Goal: Information Seeking & Learning: Learn about a topic

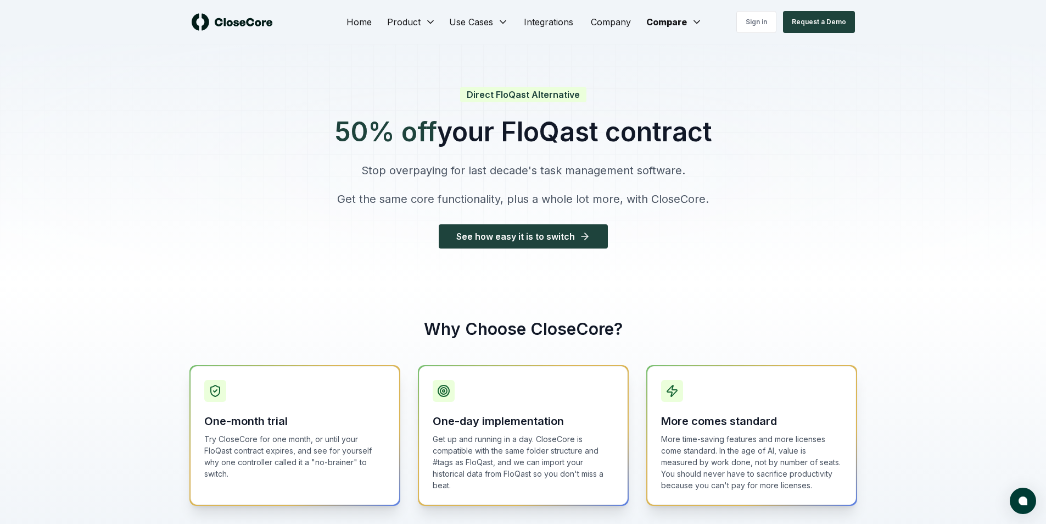
scroll to position [705, 0]
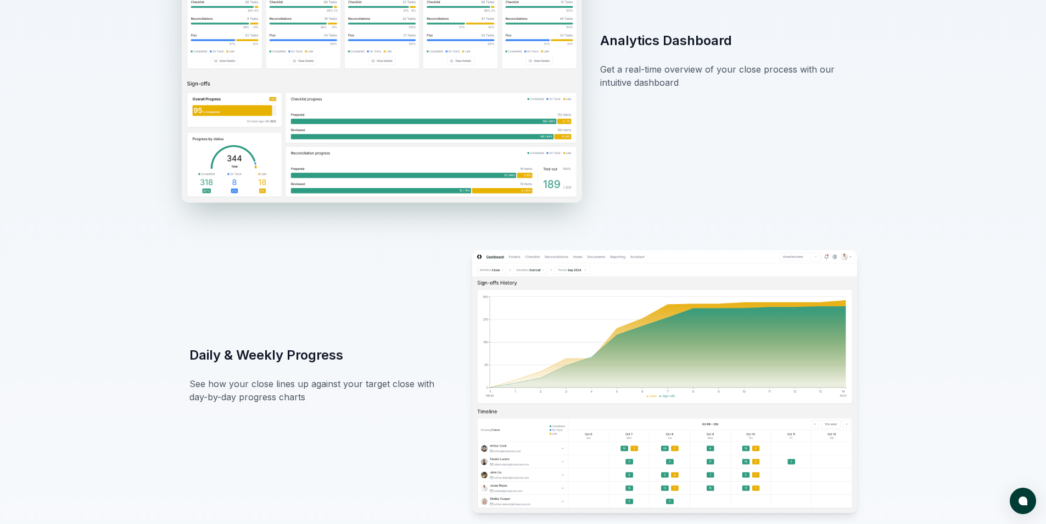
click at [479, 138] on img at bounding box center [381, 67] width 400 height 270
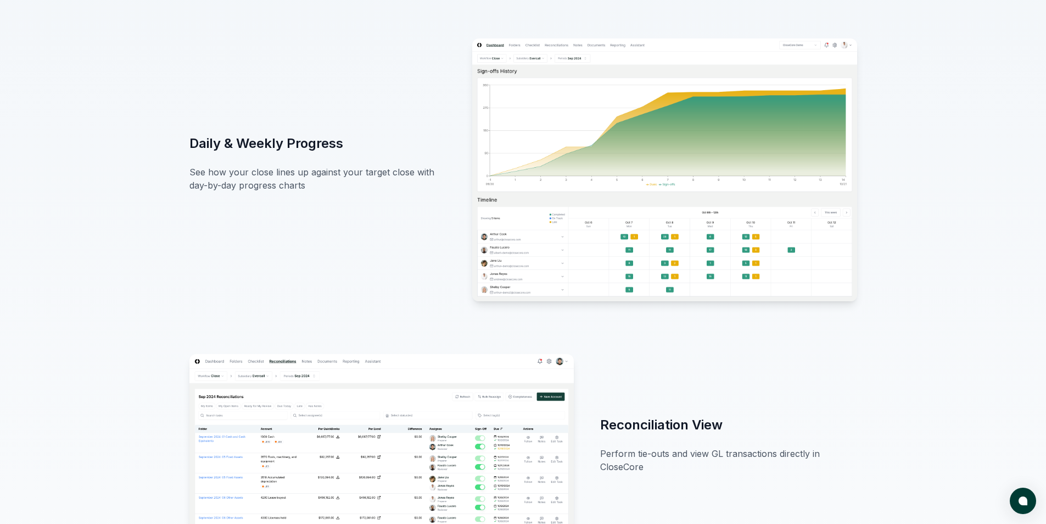
scroll to position [1034, 0]
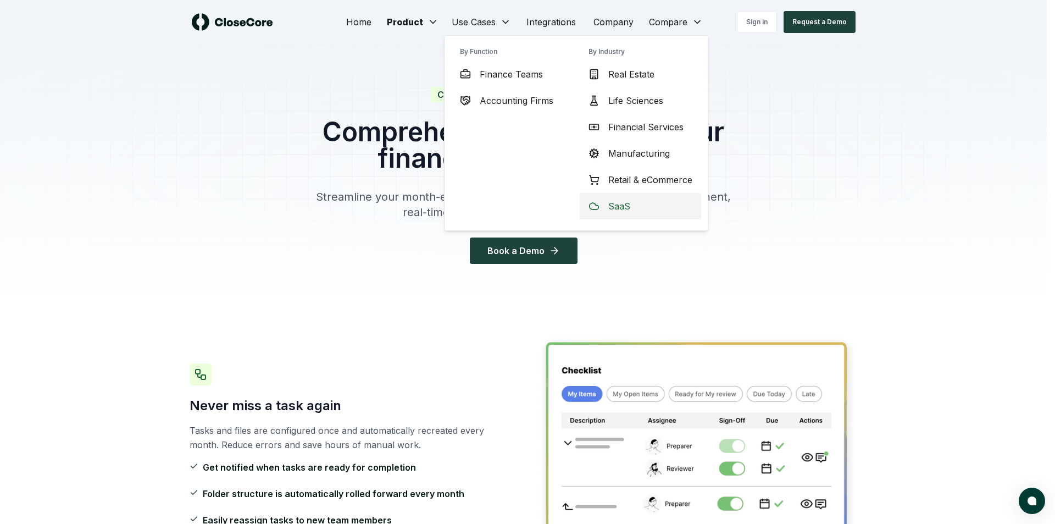
click at [639, 210] on div "SaaS" at bounding box center [640, 206] width 121 height 26
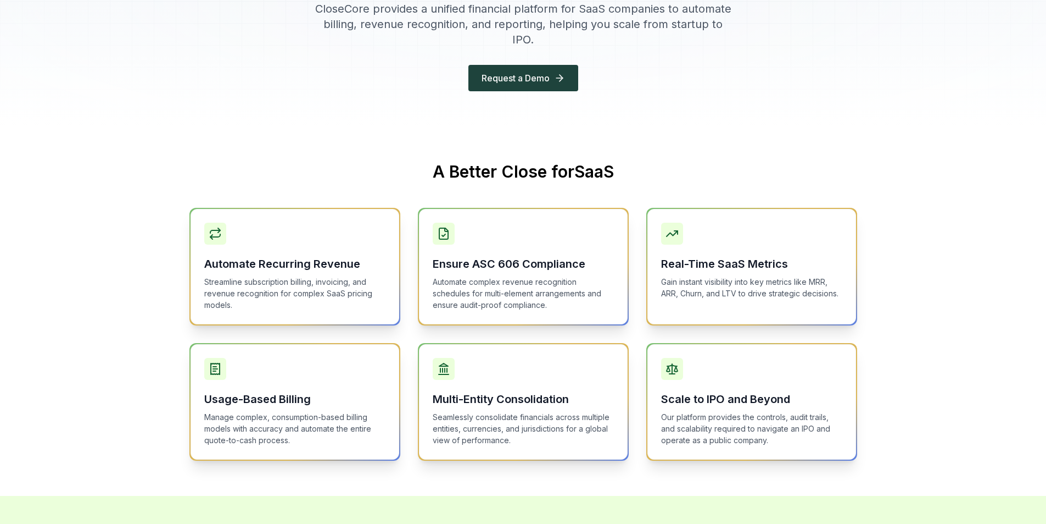
scroll to position [220, 0]
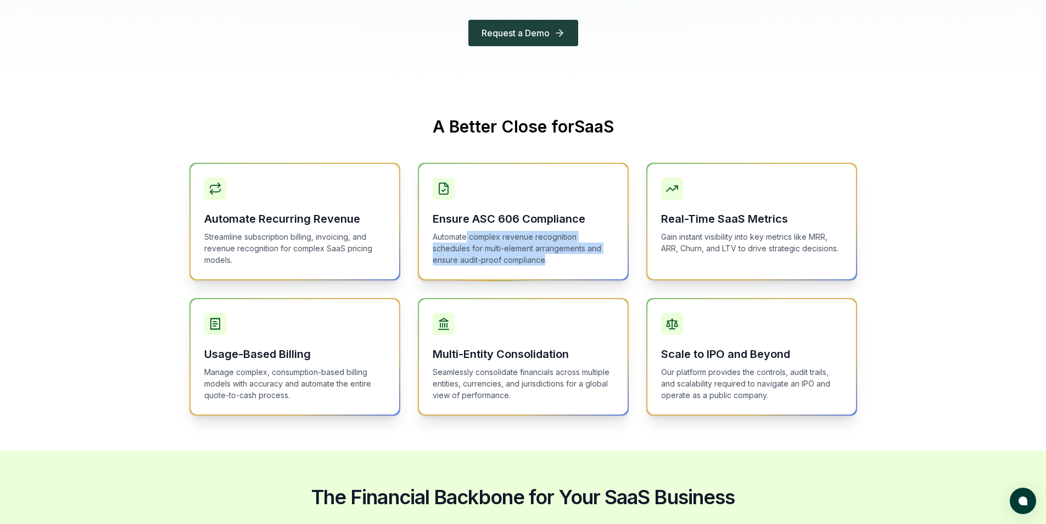
drag, startPoint x: 479, startPoint y: 228, endPoint x: 544, endPoint y: 242, distance: 66.8
click at [544, 242] on p "Automate complex revenue recognition schedules for multi-element arrangements a…" at bounding box center [523, 248] width 181 height 35
click at [550, 251] on div "Ensure ASC 606 Compliance Automate complex revenue recognition schedules for mu…" at bounding box center [523, 221] width 209 height 115
drag, startPoint x: 453, startPoint y: 235, endPoint x: 530, endPoint y: 237, distance: 76.4
click at [527, 237] on p "Automate complex revenue recognition schedules for multi-element arrangements a…" at bounding box center [523, 248] width 181 height 35
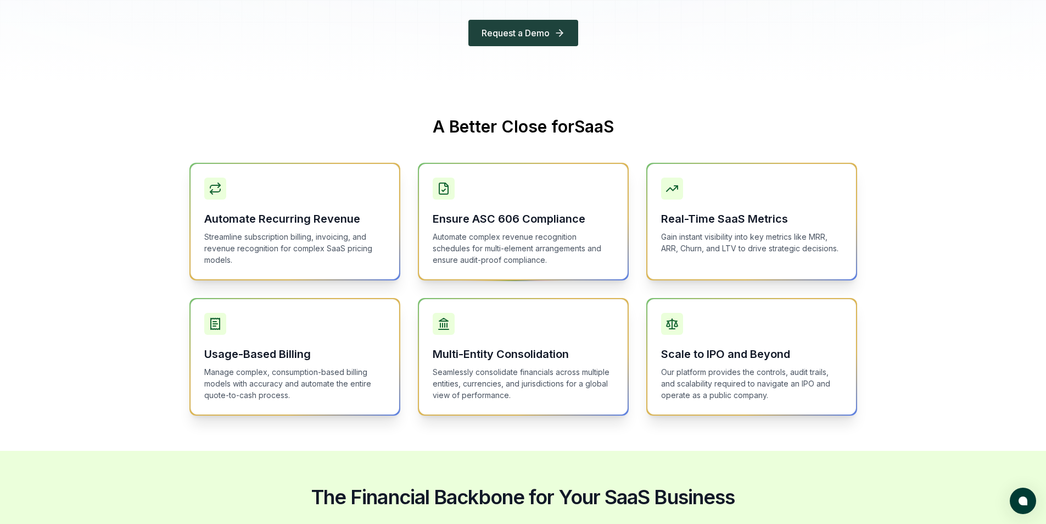
click at [536, 236] on p "Automate complex revenue recognition schedules for multi-element arrangements a…" at bounding box center [523, 248] width 181 height 35
drag, startPoint x: 260, startPoint y: 219, endPoint x: 353, endPoint y: 223, distance: 93.5
click at [347, 231] on p "Streamline subscription billing, invoicing, and revenue recognition for complex…" at bounding box center [294, 248] width 181 height 35
click at [353, 231] on p "Streamline subscription billing, invoicing, and revenue recognition for complex…" at bounding box center [294, 248] width 181 height 35
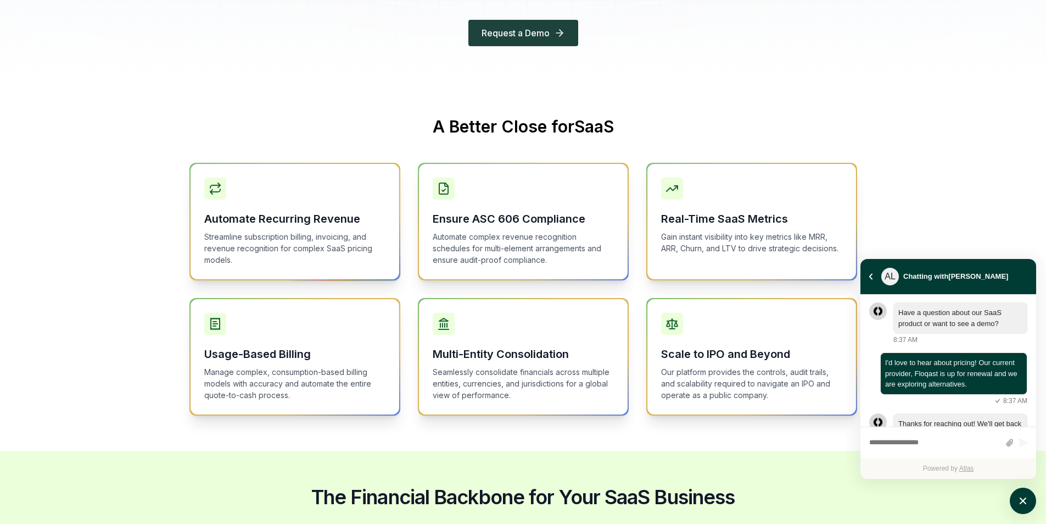
scroll to position [1872, 0]
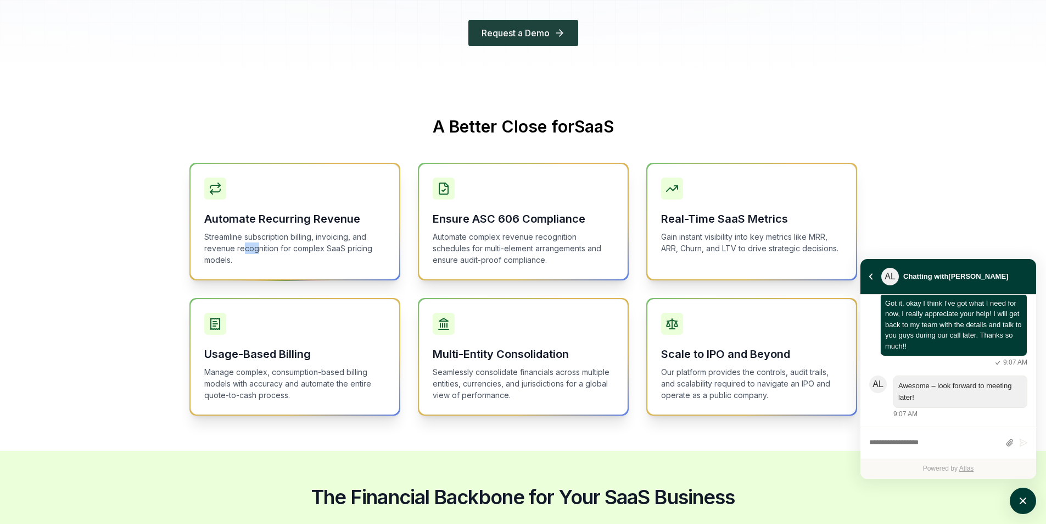
drag, startPoint x: 273, startPoint y: 230, endPoint x: 290, endPoint y: 238, distance: 18.4
click at [290, 236] on p "Streamline subscription billing, invoicing, and revenue recognition for complex…" at bounding box center [294, 248] width 181 height 35
click at [291, 241] on p "Streamline subscription billing, invoicing, and revenue recognition for complex…" at bounding box center [294, 248] width 181 height 35
click at [1016, 500] on icon "atlas-launcher" at bounding box center [1024, 501] width 16 height 16
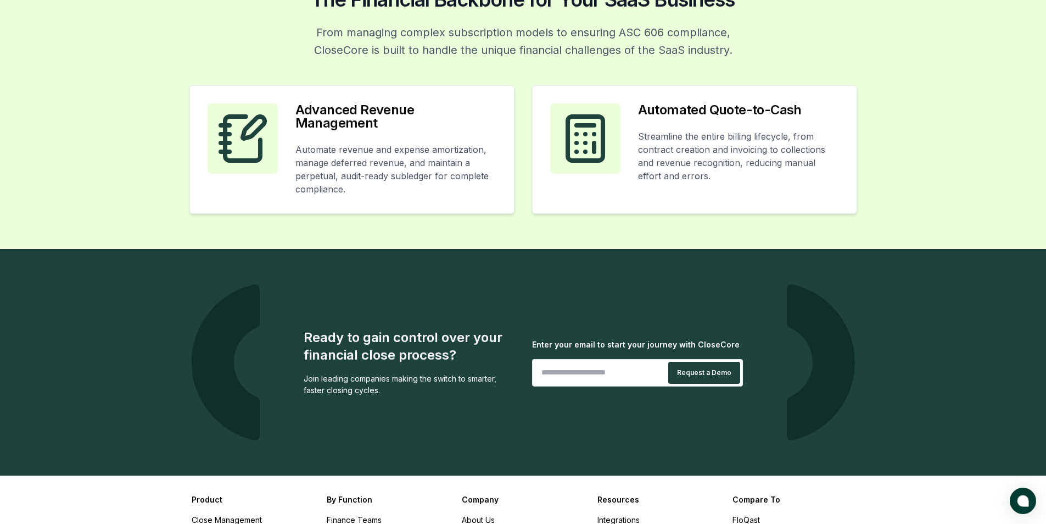
scroll to position [960, 0]
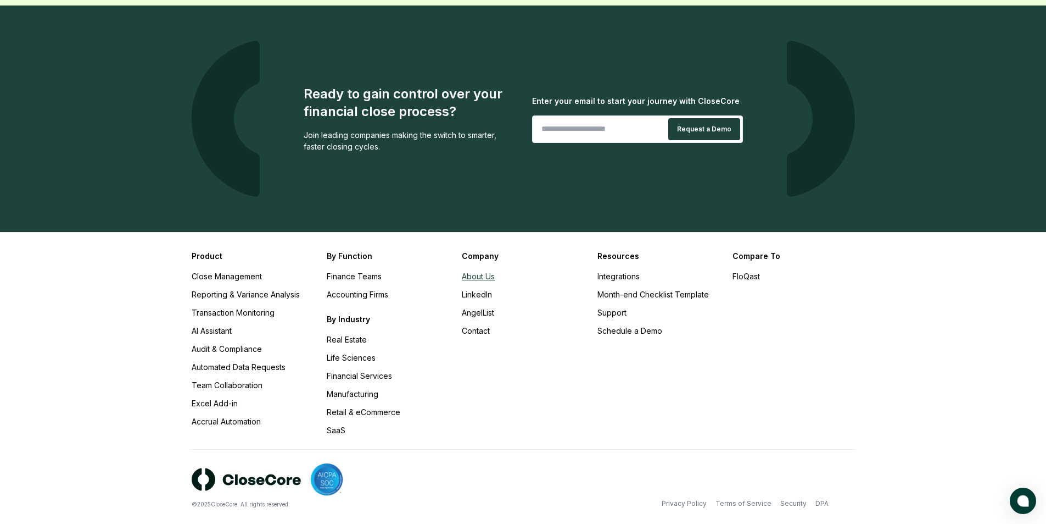
click at [478, 271] on link "About Us" at bounding box center [478, 275] width 33 height 9
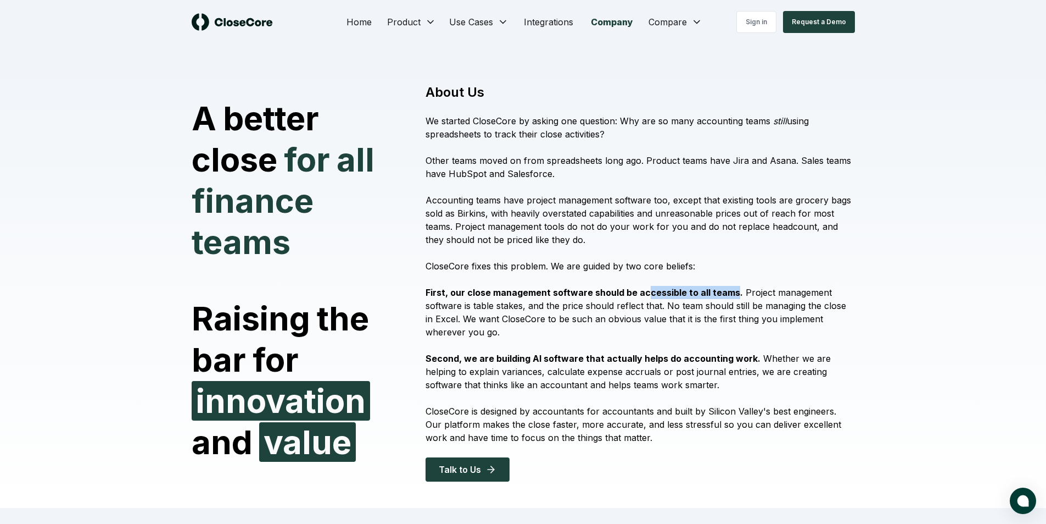
drag, startPoint x: 692, startPoint y: 297, endPoint x: 731, endPoint y: 297, distance: 38.5
click at [731, 297] on strong "First, our close management software should be accessible to all teams." at bounding box center [585, 292] width 318 height 11
click at [875, 341] on div "A better close for all finance teams Raising the bar for innovation and value A…" at bounding box center [523, 287] width 769 height 442
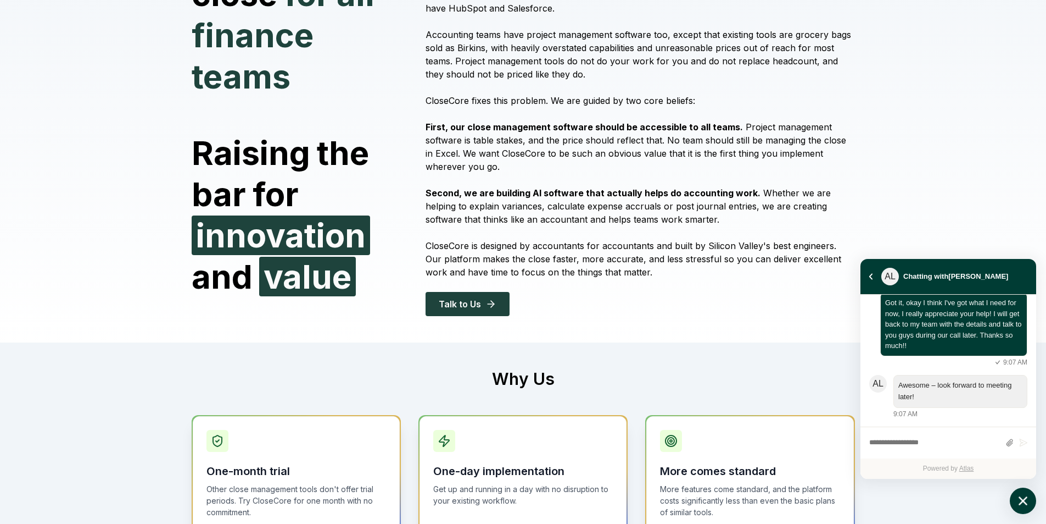
scroll to position [275, 0]
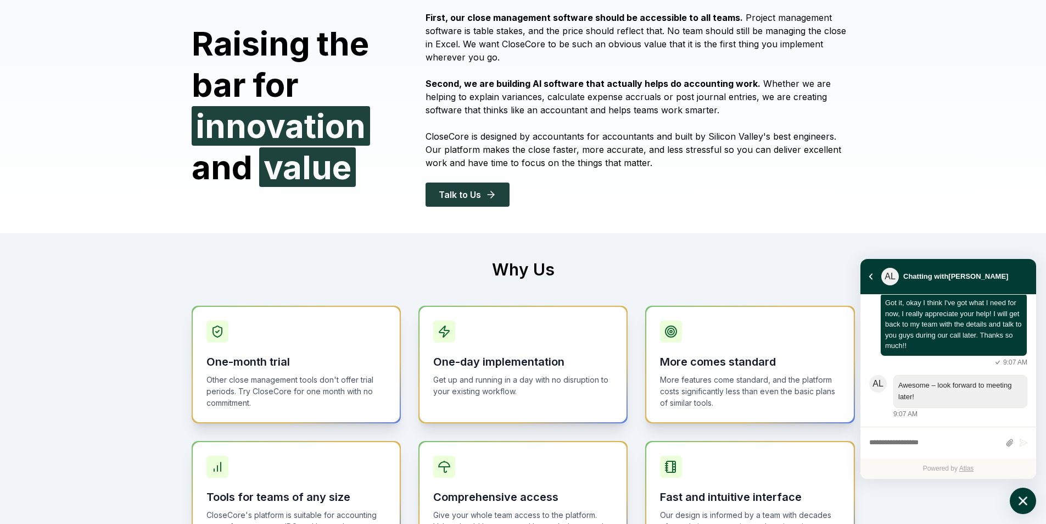
drag, startPoint x: 578, startPoint y: 131, endPoint x: 745, endPoint y: 130, distance: 167.6
click at [743, 130] on p "CloseCore is designed by accountants for accountants and built by Silicon Valle…" at bounding box center [640, 150] width 429 height 40
click at [759, 137] on p "CloseCore is designed by accountants for accountants and built by Silicon Valle…" at bounding box center [640, 150] width 429 height 40
drag, startPoint x: 626, startPoint y: 136, endPoint x: 747, endPoint y: 144, distance: 121.6
click at [741, 144] on p "CloseCore is designed by accountants for accountants and built by Silicon Valle…" at bounding box center [640, 150] width 429 height 40
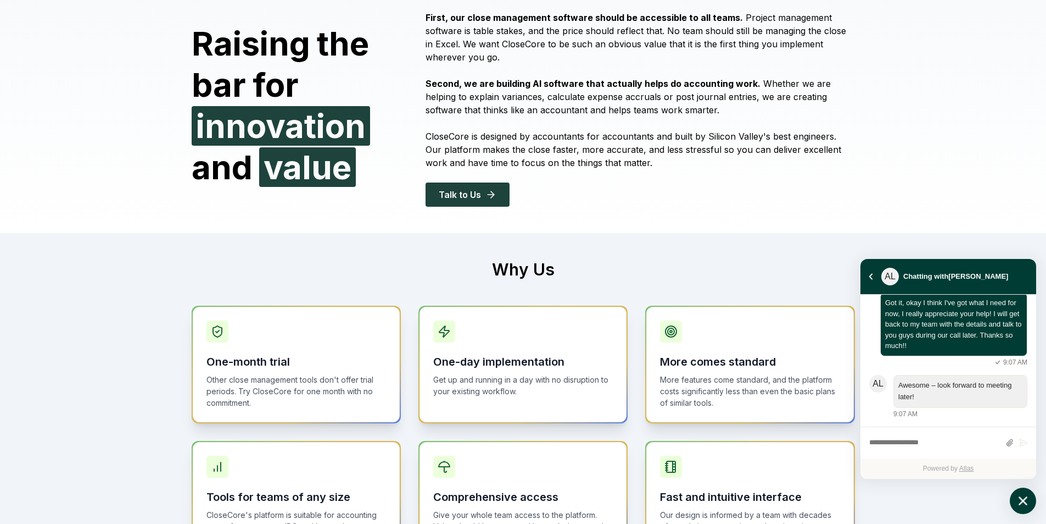
click at [747, 144] on p "CloseCore is designed by accountants for accountants and built by Silicon Valle…" at bounding box center [640, 150] width 429 height 40
drag, startPoint x: 547, startPoint y: 140, endPoint x: 776, endPoint y: 146, distance: 228.6
click at [776, 146] on p "CloseCore is designed by accountants for accountants and built by Silicon Valle…" at bounding box center [640, 150] width 429 height 40
click at [777, 147] on p "CloseCore is designed by accountants for accountants and built by Silicon Valle…" at bounding box center [640, 150] width 429 height 40
drag, startPoint x: 524, startPoint y: 159, endPoint x: 648, endPoint y: 149, distance: 125.1
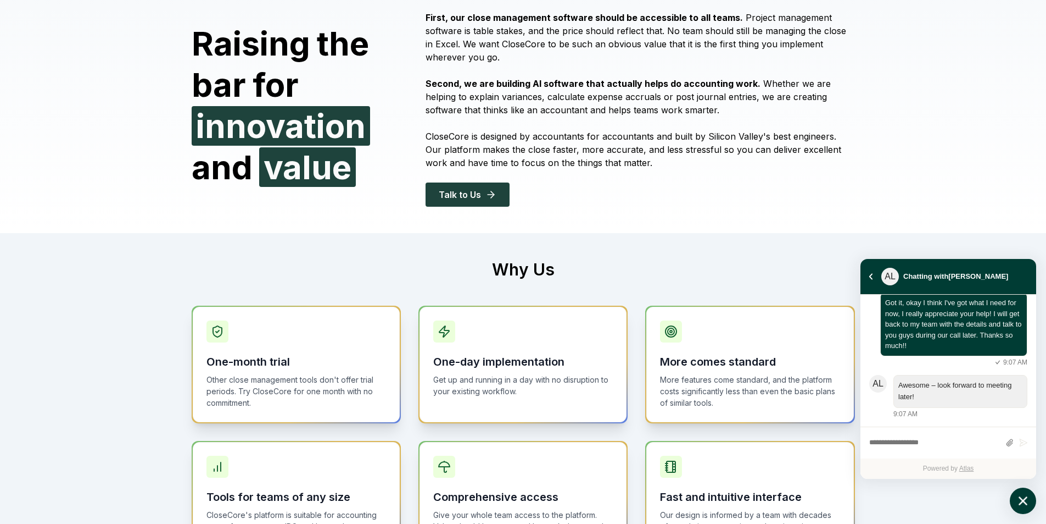
click at [648, 149] on p "CloseCore is designed by accountants for accountants and built by Silicon Valle…" at bounding box center [640, 150] width 429 height 40
drag, startPoint x: 647, startPoint y: 149, endPoint x: 723, endPoint y: 147, distance: 76.4
click at [723, 147] on p "CloseCore is designed by accountants for accountants and built by Silicon Valle…" at bounding box center [640, 150] width 429 height 40
drag, startPoint x: 717, startPoint y: 147, endPoint x: 588, endPoint y: 152, distance: 129.2
click at [622, 153] on p "CloseCore is designed by accountants for accountants and built by Silicon Valle…" at bounding box center [640, 150] width 429 height 40
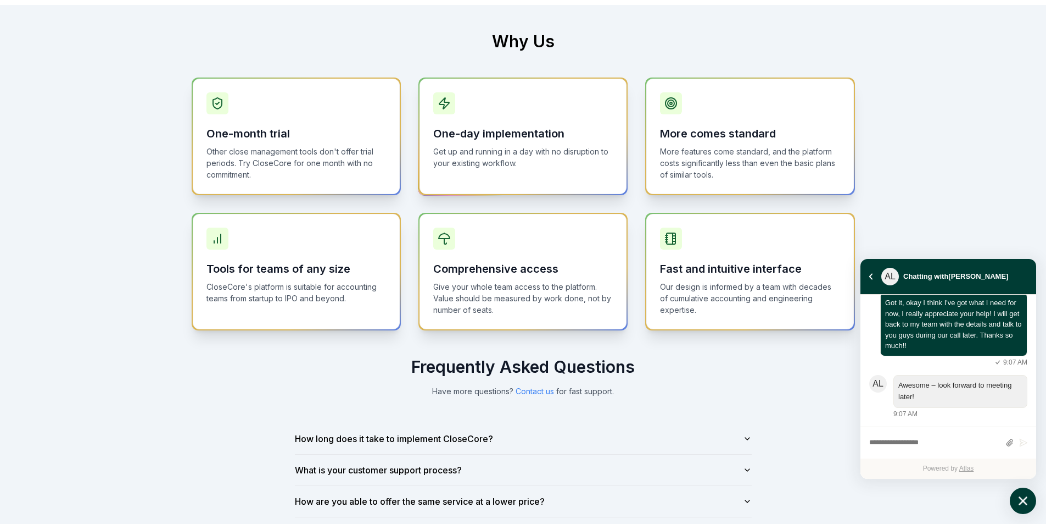
scroll to position [494, 0]
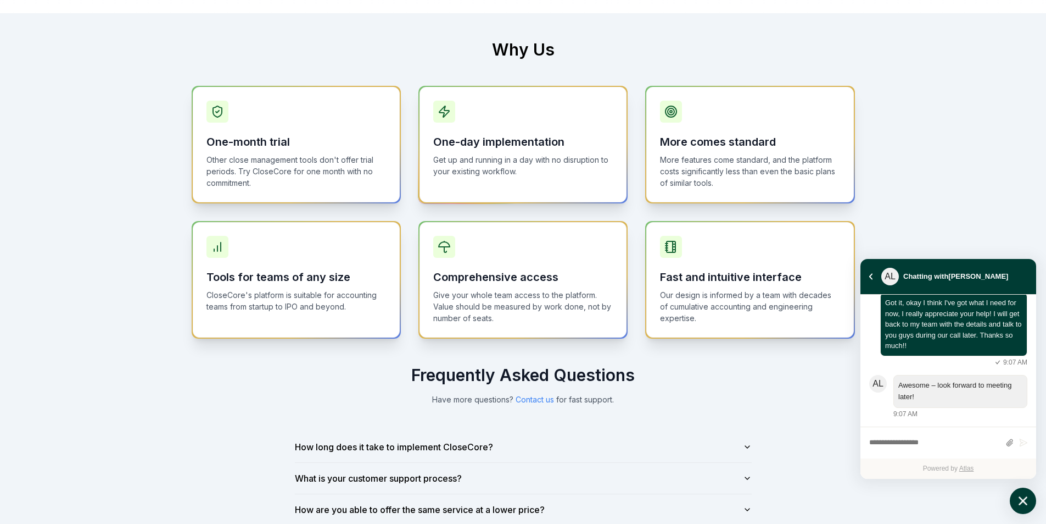
drag, startPoint x: 525, startPoint y: 164, endPoint x: 567, endPoint y: 162, distance: 41.8
click at [566, 160] on p "Get up and running in a day with no disruption to your existing workflow." at bounding box center [523, 165] width 180 height 23
click at [567, 162] on p "Get up and running in a day with no disruption to your existing workflow." at bounding box center [523, 165] width 180 height 23
drag, startPoint x: 531, startPoint y: 161, endPoint x: 465, endPoint y: 161, distance: 65.9
click at [472, 161] on p "Get up and running in a day with no disruption to your existing workflow." at bounding box center [523, 165] width 180 height 23
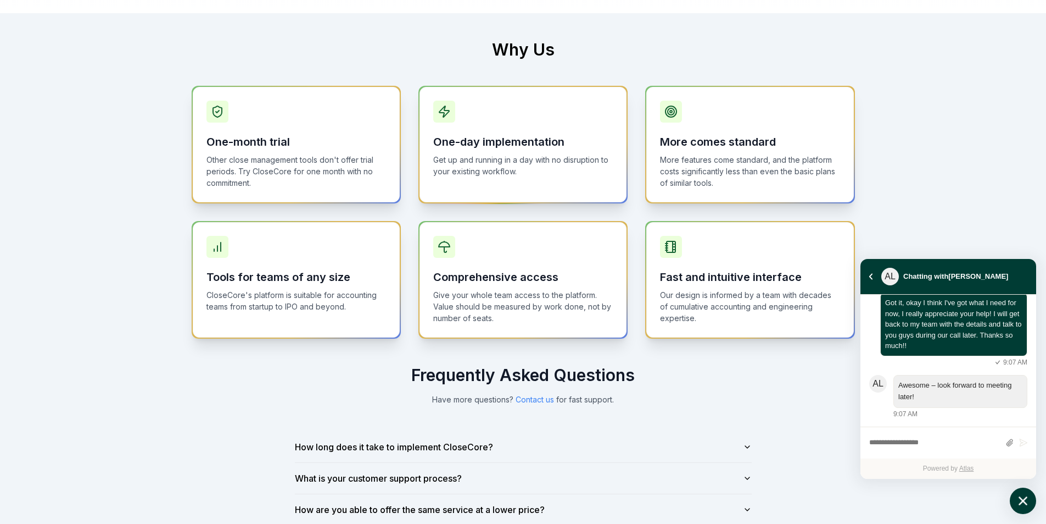
drag, startPoint x: 469, startPoint y: 160, endPoint x: 576, endPoint y: 162, distance: 107.1
click at [552, 161] on p "Get up and running in a day with no disruption to your existing workflow." at bounding box center [523, 165] width 180 height 23
drag, startPoint x: 576, startPoint y: 162, endPoint x: 470, endPoint y: 160, distance: 106.6
click at [569, 161] on p "Get up and running in a day with no disruption to your existing workflow." at bounding box center [523, 165] width 180 height 23
drag, startPoint x: 470, startPoint y: 160, endPoint x: 462, endPoint y: 159, distance: 7.8
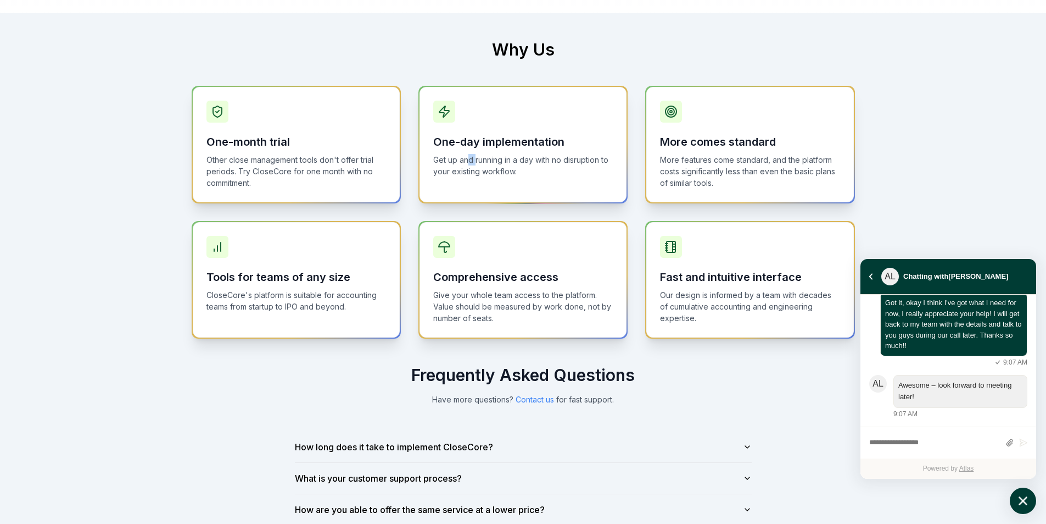
click at [463, 159] on p "Get up and running in a day with no disruption to your existing workflow." at bounding box center [523, 165] width 180 height 23
drag, startPoint x: 456, startPoint y: 160, endPoint x: 549, endPoint y: 161, distance: 92.3
click at [540, 162] on p "Get up and running in a day with no disruption to your existing workflow." at bounding box center [523, 165] width 180 height 23
click at [549, 161] on p "Get up and running in a day with no disruption to your existing workflow." at bounding box center [523, 165] width 180 height 23
drag, startPoint x: 404, startPoint y: 162, endPoint x: 483, endPoint y: 162, distance: 78.6
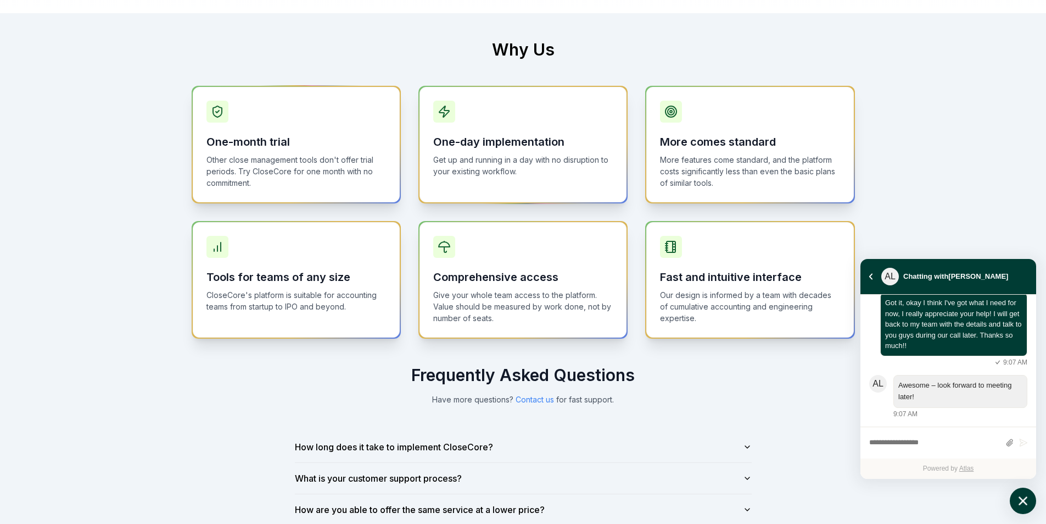
click at [459, 162] on div "One-month trial Other close management tools don't offer trial periods. Try Clo…" at bounding box center [524, 212] width 664 height 253
drag, startPoint x: 513, startPoint y: 160, endPoint x: 481, endPoint y: 159, distance: 31.9
click at [502, 159] on p "Get up and running in a day with no disruption to your existing workflow." at bounding box center [523, 165] width 180 height 23
drag, startPoint x: 300, startPoint y: 166, endPoint x: 364, endPoint y: 165, distance: 63.7
click at [363, 165] on p "Other close management tools don't offer trial periods. Try CloseCore for one m…" at bounding box center [297, 171] width 180 height 35
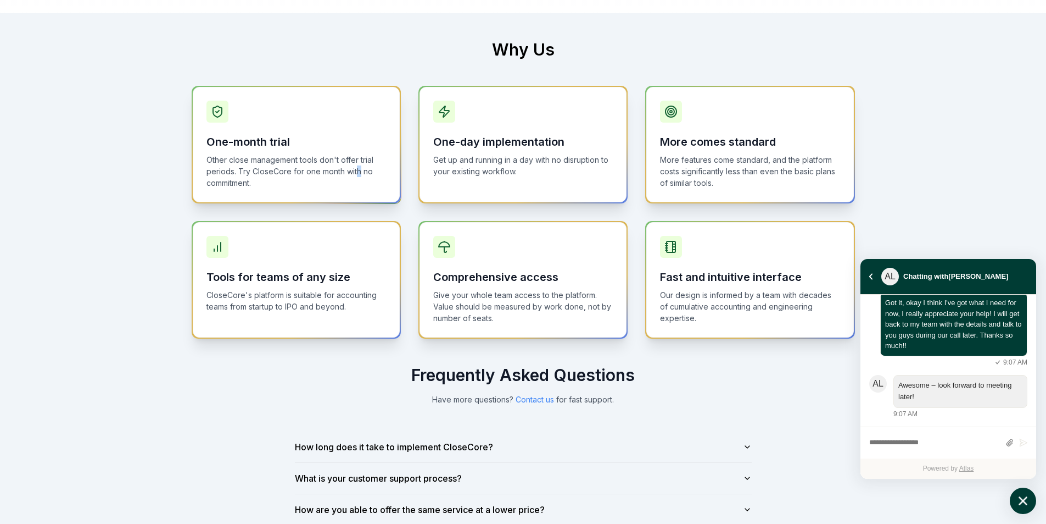
drag, startPoint x: 360, startPoint y: 167, endPoint x: 265, endPoint y: 159, distance: 95.3
click at [309, 164] on p "Other close management tools don't offer trial periods. Try CloseCore for one m…" at bounding box center [297, 171] width 180 height 35
drag, startPoint x: 263, startPoint y: 159, endPoint x: 321, endPoint y: 164, distance: 57.9
click at [314, 164] on p "Other close management tools don't offer trial periods. Try CloseCore for one m…" at bounding box center [297, 171] width 180 height 35
click at [327, 164] on p "Other close management tools don't offer trial periods. Try CloseCore for one m…" at bounding box center [297, 171] width 180 height 35
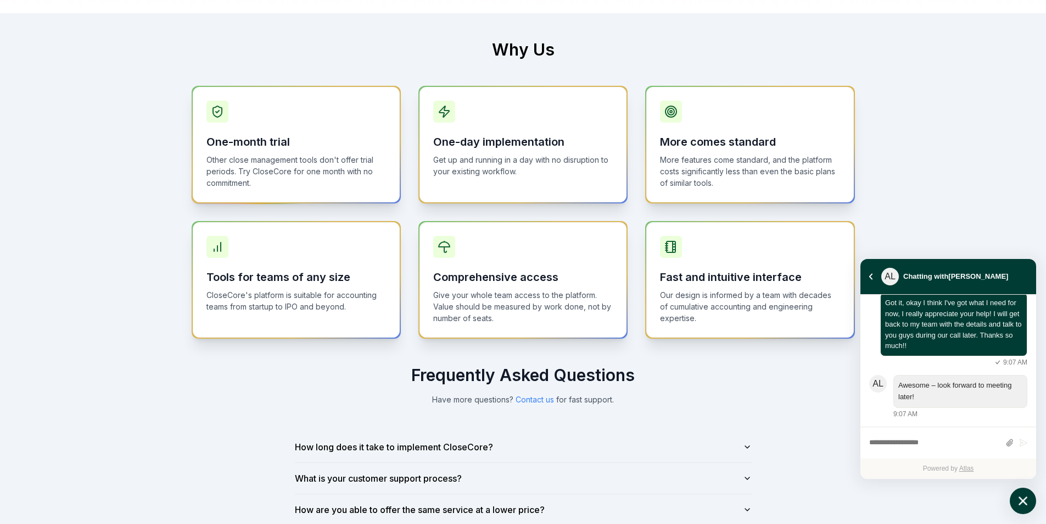
drag, startPoint x: 264, startPoint y: 171, endPoint x: 239, endPoint y: 169, distance: 24.9
click at [239, 169] on p "Other close management tools don't offer trial periods. Try CloseCore for one m…" at bounding box center [297, 171] width 180 height 35
click at [244, 170] on p "Other close management tools don't offer trial periods. Try CloseCore for one m…" at bounding box center [297, 171] width 180 height 35
drag, startPoint x: 732, startPoint y: 160, endPoint x: 787, endPoint y: 165, distance: 55.2
click at [786, 165] on p "More features come standard, and the platform costs significantly less than eve…" at bounding box center [750, 171] width 180 height 35
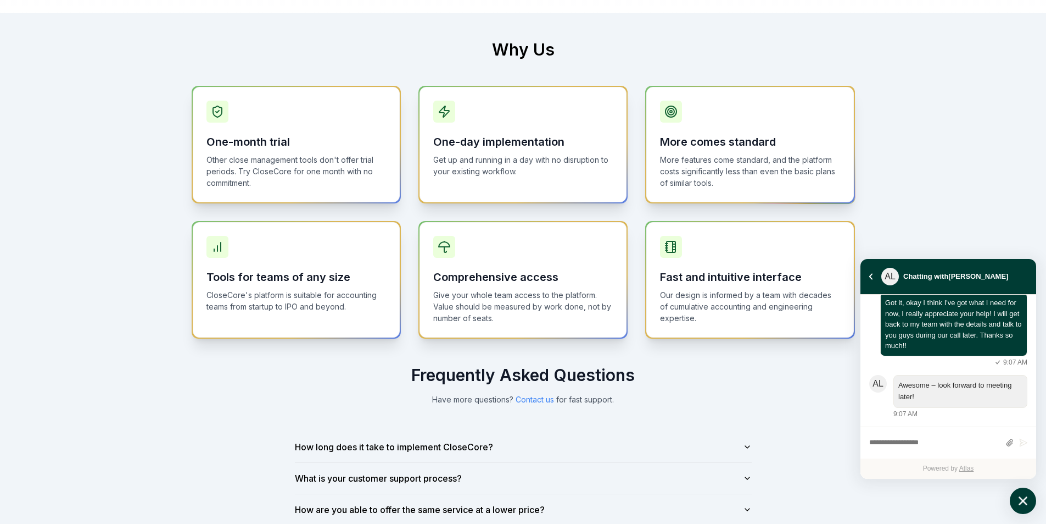
drag, startPoint x: 797, startPoint y: 166, endPoint x: 762, endPoint y: 165, distance: 34.6
click at [769, 165] on p "More features come standard, and the platform costs significantly less than eve…" at bounding box center [750, 171] width 180 height 35
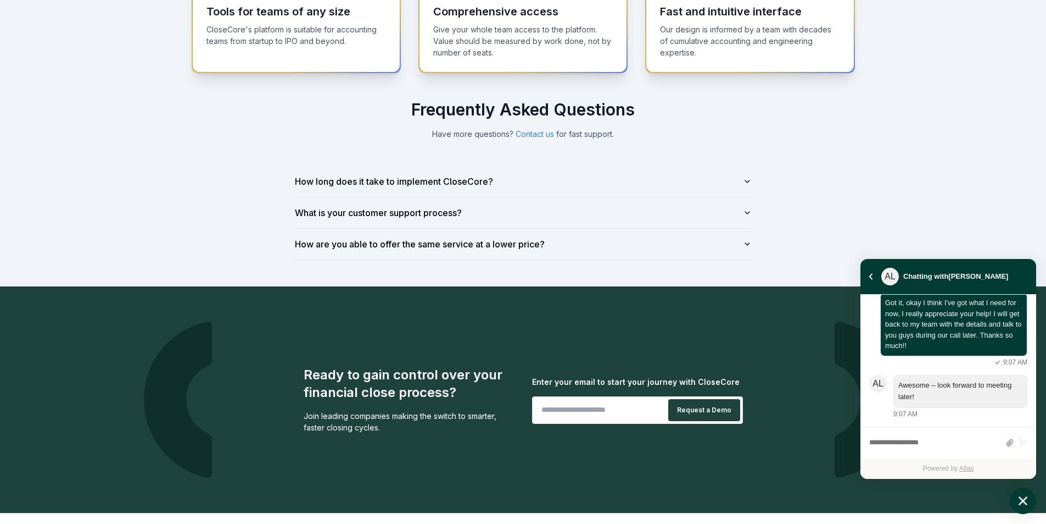
scroll to position [769, 0]
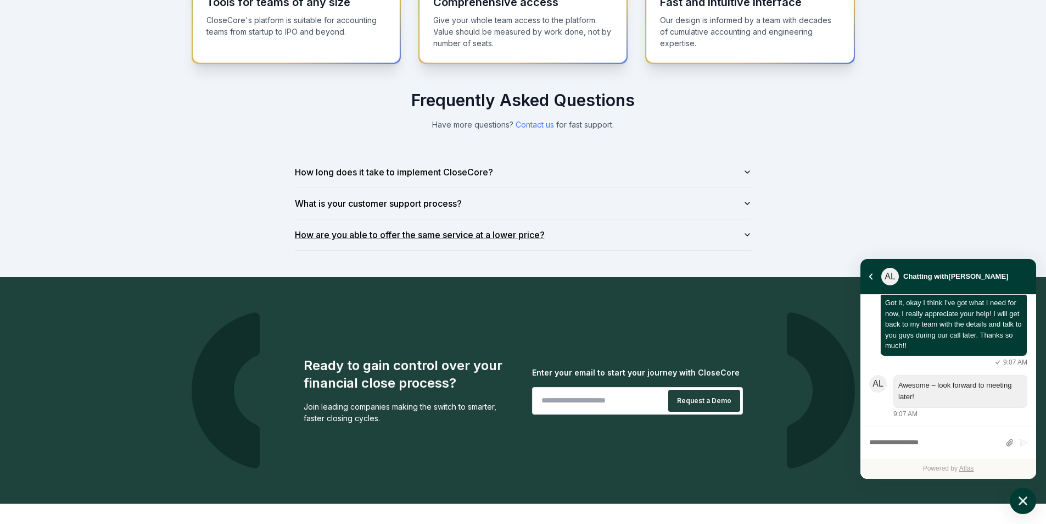
click at [526, 238] on button "How are you able to offer the same service at a lower price?" at bounding box center [523, 234] width 457 height 31
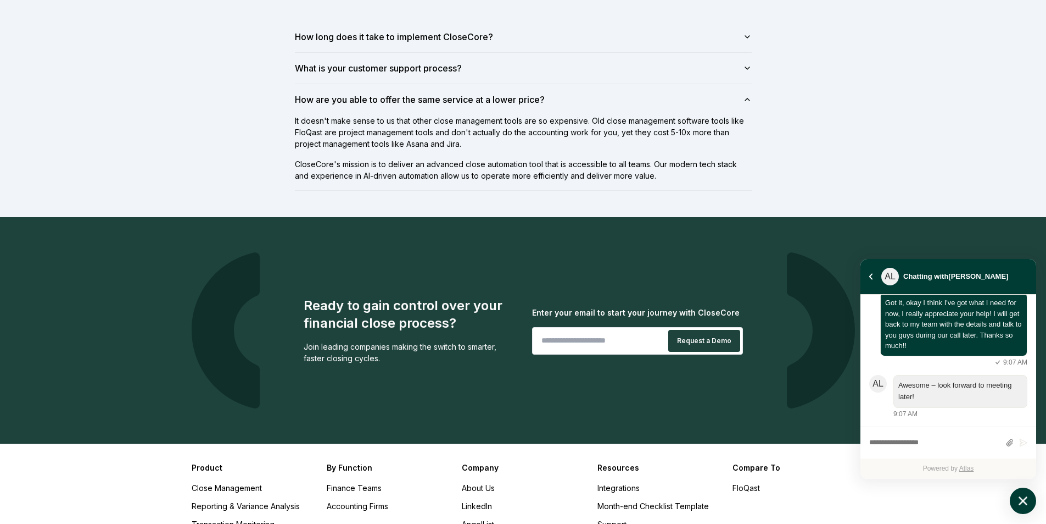
scroll to position [1131, 0]
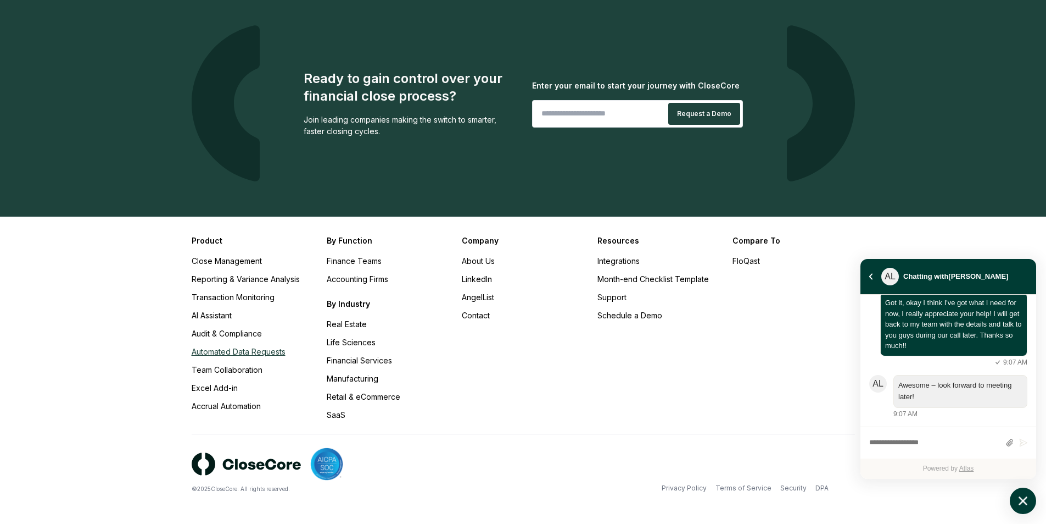
click at [224, 354] on link "Automated Data Requests" at bounding box center [239, 351] width 94 height 9
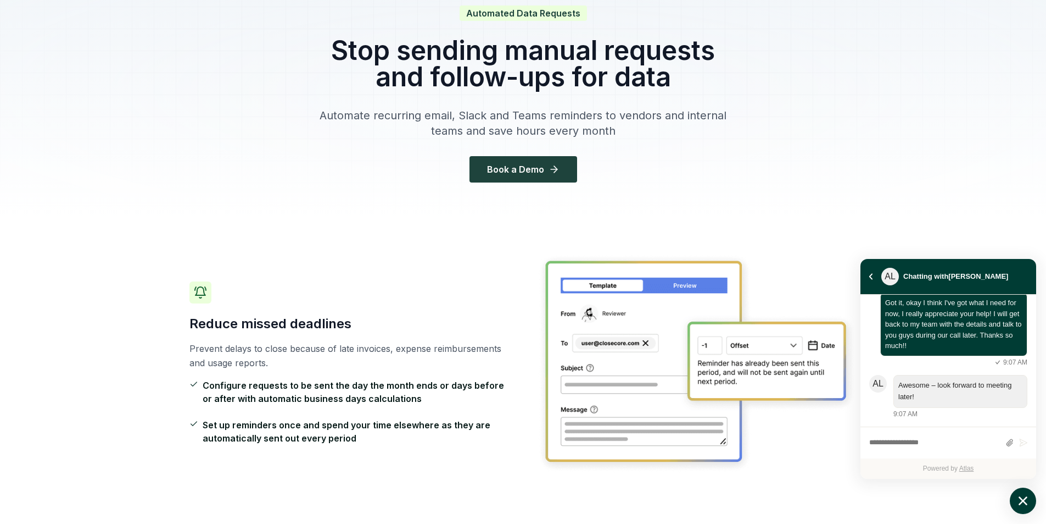
scroll to position [110, 0]
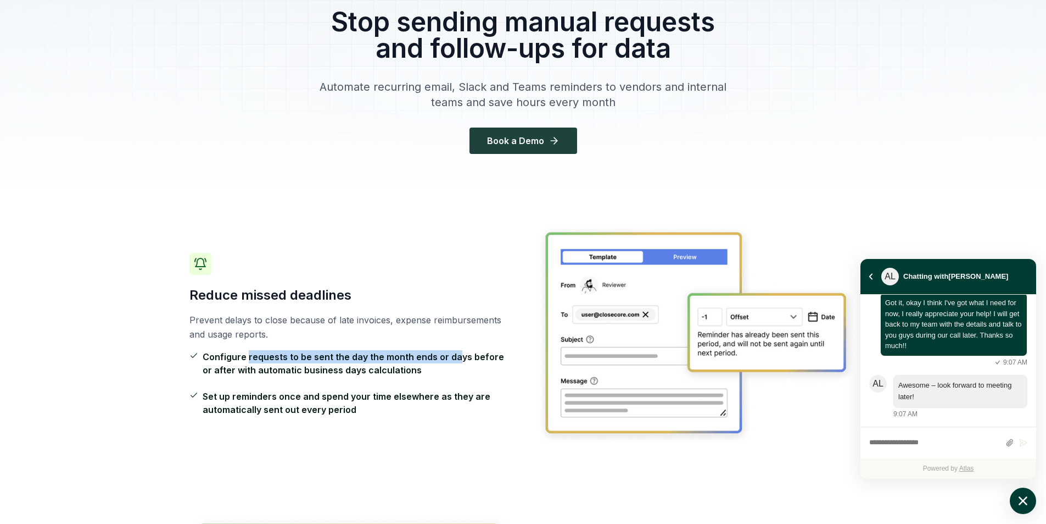
drag, startPoint x: 247, startPoint y: 358, endPoint x: 461, endPoint y: 355, distance: 214.3
click at [459, 355] on span "Configure requests to be sent the day the month ends or days before or after wi…" at bounding box center [357, 363] width 308 height 26
click at [472, 355] on span "Configure requests to be sent the day the month ends or days before or after wi…" at bounding box center [357, 363] width 308 height 26
drag, startPoint x: 386, startPoint y: 355, endPoint x: 493, endPoint y: 364, distance: 108.0
click at [493, 364] on span "Configure requests to be sent the day the month ends or days before or after wi…" at bounding box center [357, 363] width 308 height 26
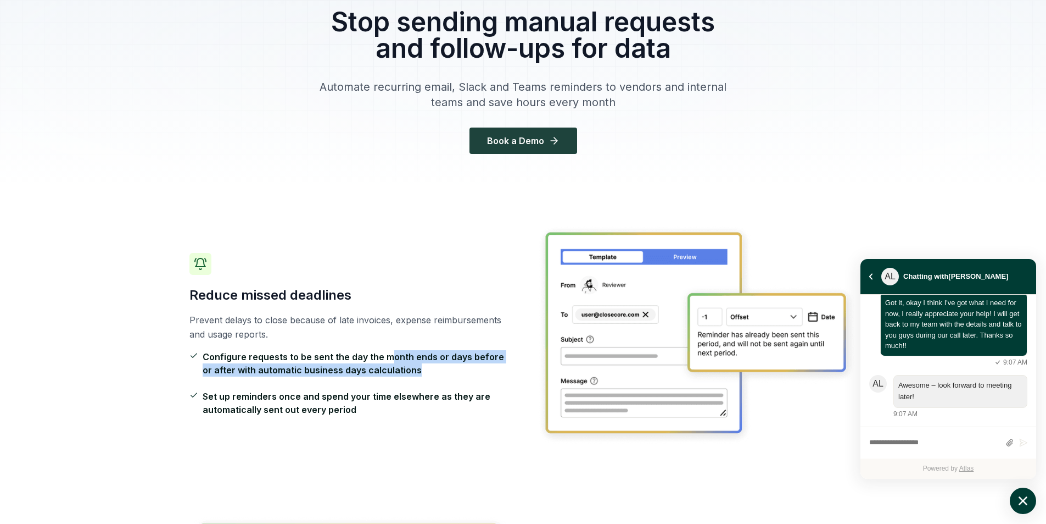
click at [499, 363] on span "Configure requests to be sent the day the month ends or days before or after wi…" at bounding box center [357, 363] width 308 height 26
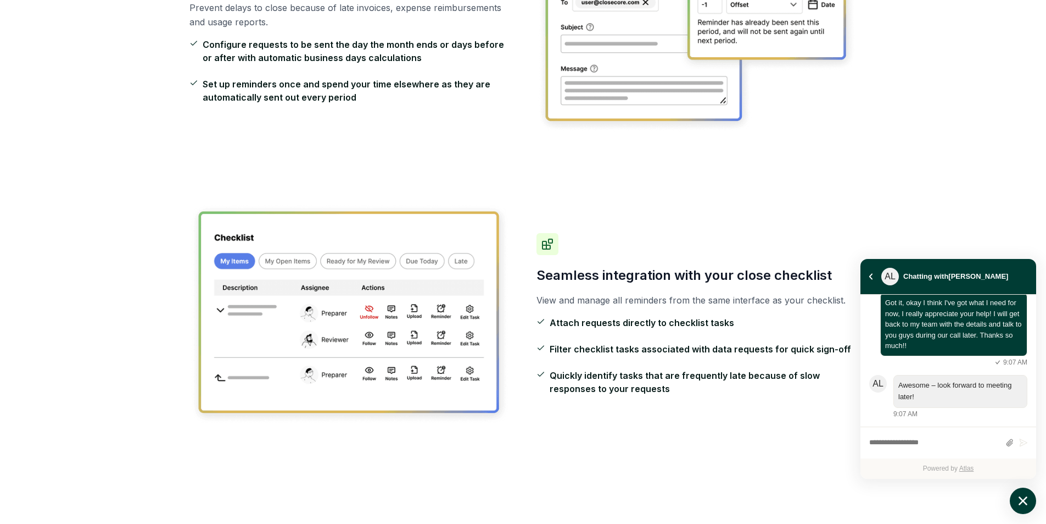
scroll to position [439, 0]
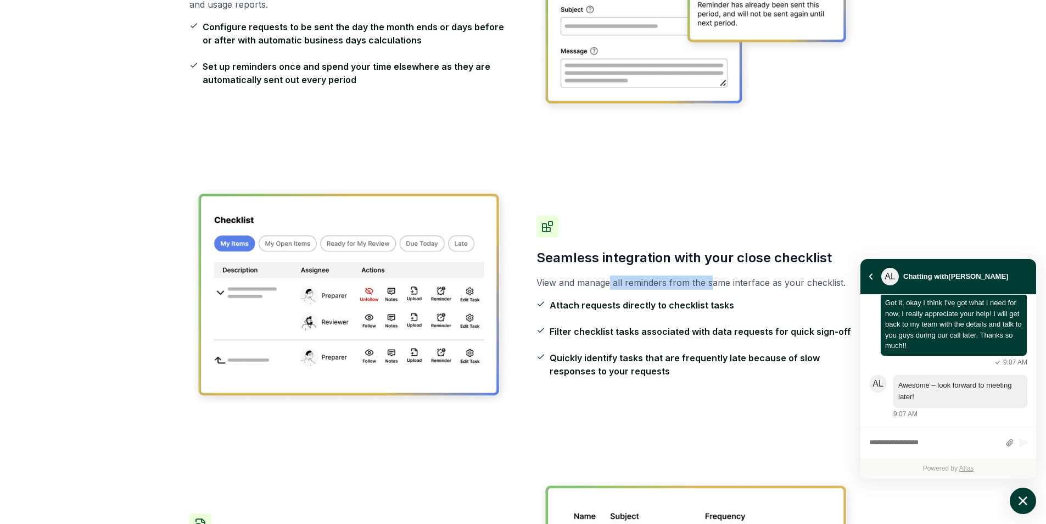
drag, startPoint x: 610, startPoint y: 269, endPoint x: 722, endPoint y: 270, distance: 112.6
click at [722, 270] on div "Seamless integration with your close checklist View and manage all reminders fr…" at bounding box center [697, 296] width 321 height 162
drag, startPoint x: 618, startPoint y: 308, endPoint x: 645, endPoint y: 337, distance: 40.0
click at [645, 336] on ul "Attach requests directly to checklist tasks Filter checklist tasks associated w…" at bounding box center [697, 337] width 321 height 79
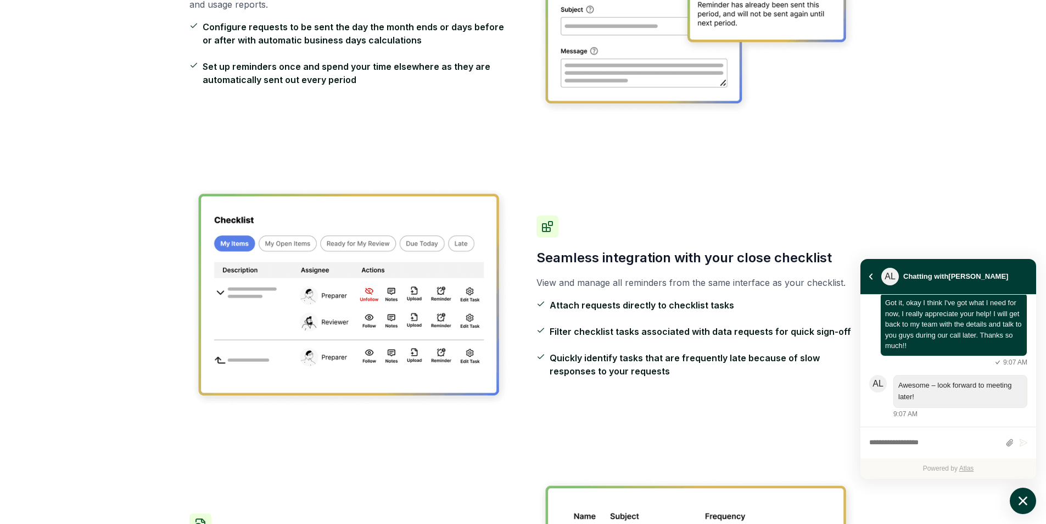
click at [647, 344] on ul "Attach requests directly to checklist tasks Filter checklist tasks associated w…" at bounding box center [697, 337] width 321 height 79
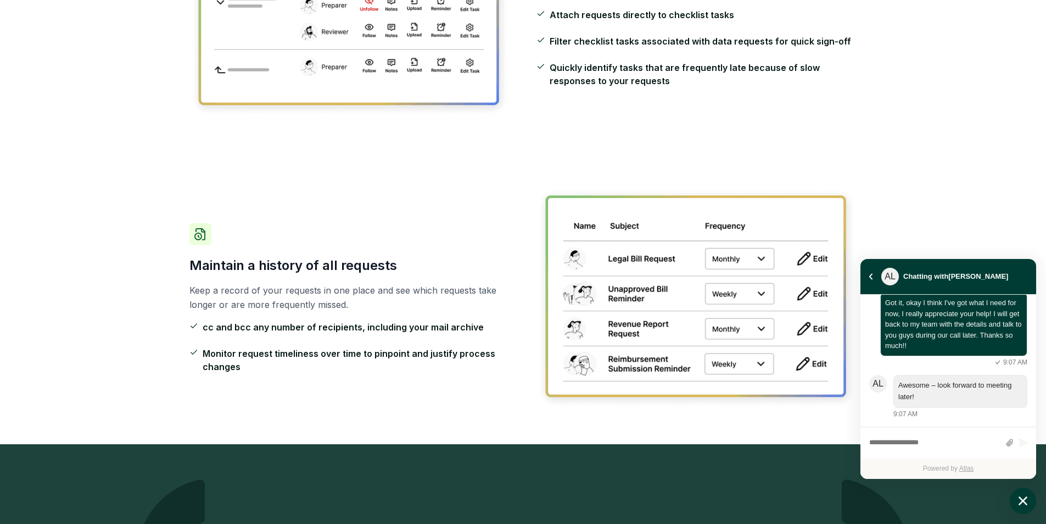
scroll to position [769, 0]
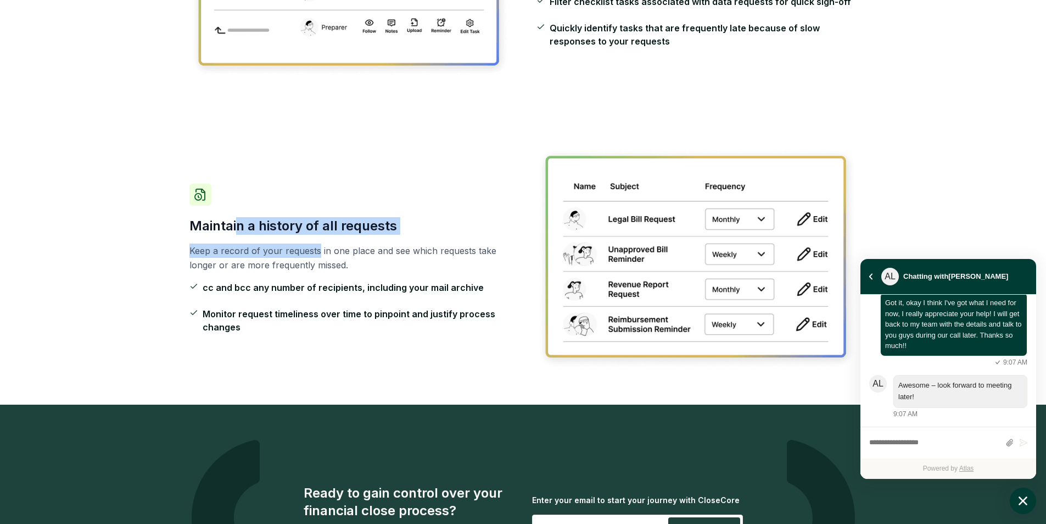
drag, startPoint x: 235, startPoint y: 233, endPoint x: 337, endPoint y: 242, distance: 102.6
click at [336, 237] on div "Maintain a history of all requests Keep a record of your requests in one place …" at bounding box center [350, 258] width 321 height 150
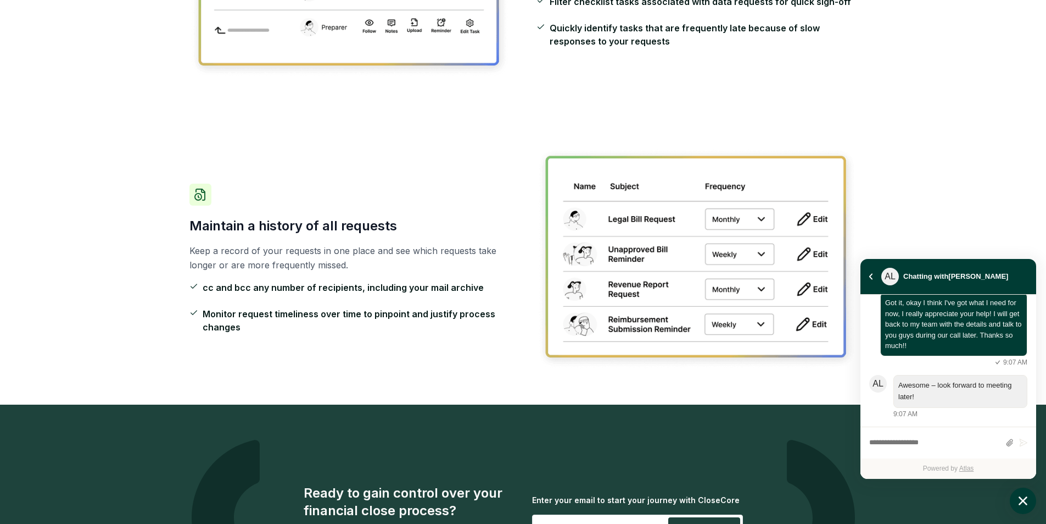
click at [338, 250] on p "Keep a record of your requests in one place and see which requests take longer …" at bounding box center [350, 257] width 321 height 29
drag, startPoint x: 264, startPoint y: 289, endPoint x: 373, endPoint y: 292, distance: 108.8
click at [373, 292] on span "cc and bcc any number of recipients, including your mail archive" at bounding box center [343, 287] width 281 height 13
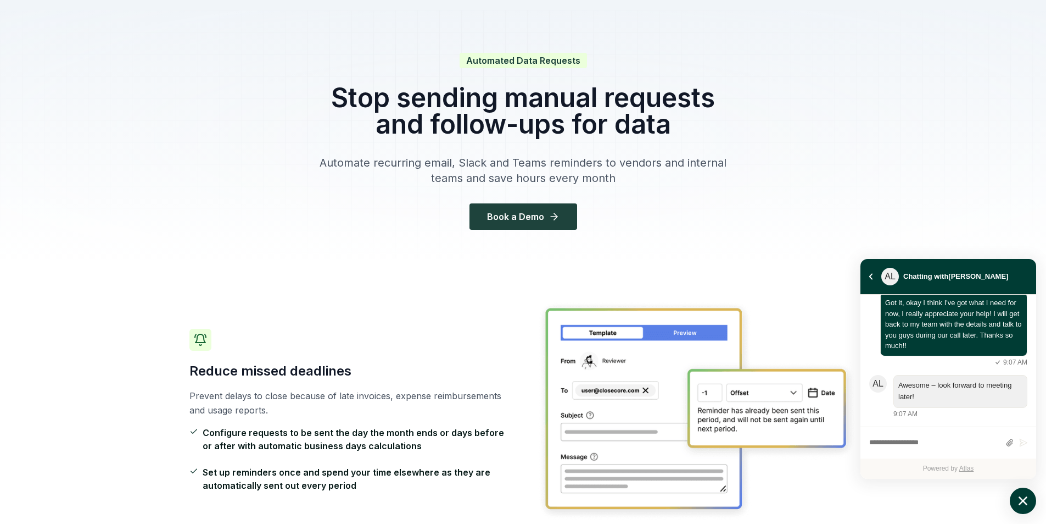
scroll to position [0, 0]
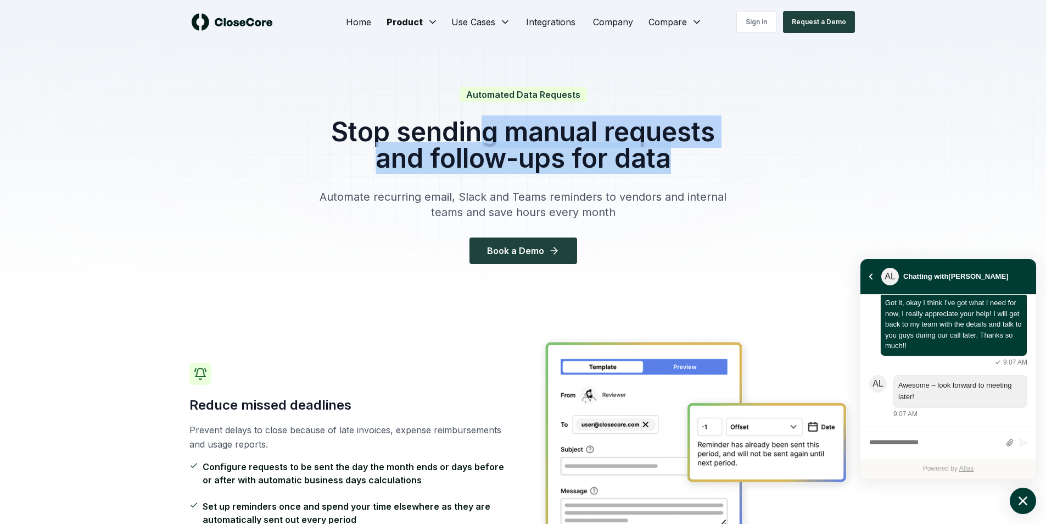
drag, startPoint x: 477, startPoint y: 132, endPoint x: 678, endPoint y: 160, distance: 202.4
click at [678, 160] on h1 "Stop sending manual requests and follow-ups for data" at bounding box center [524, 145] width 422 height 53
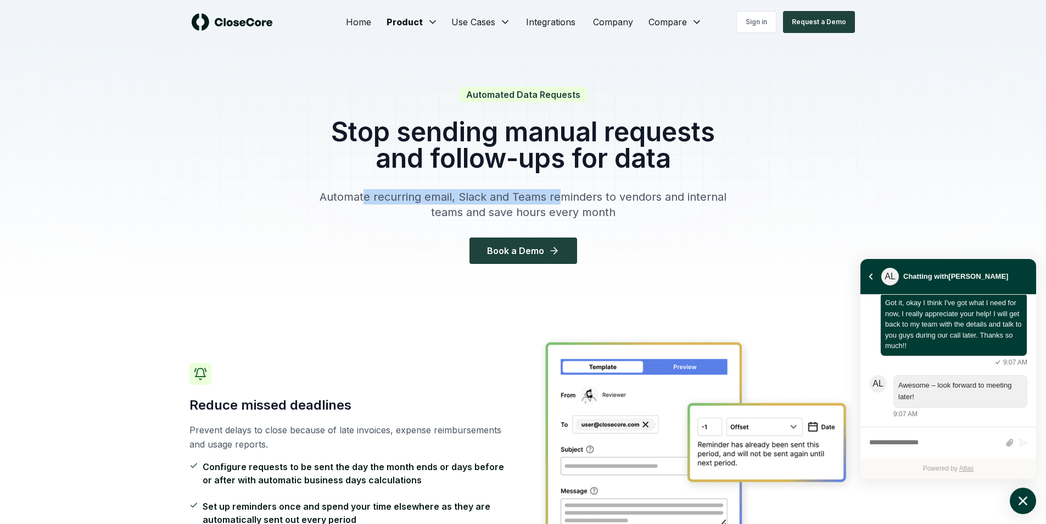
drag, startPoint x: 365, startPoint y: 197, endPoint x: 583, endPoint y: 200, distance: 218.7
click at [571, 198] on p "Automate recurring email, Slack and Teams reminders to vendors and internal tea…" at bounding box center [524, 204] width 422 height 31
drag, startPoint x: 583, startPoint y: 200, endPoint x: 560, endPoint y: 199, distance: 23.1
click at [584, 199] on p "Automate recurring email, Slack and Teams reminders to vendors and internal tea…" at bounding box center [524, 204] width 422 height 31
drag, startPoint x: 474, startPoint y: 198, endPoint x: 690, endPoint y: 204, distance: 216.5
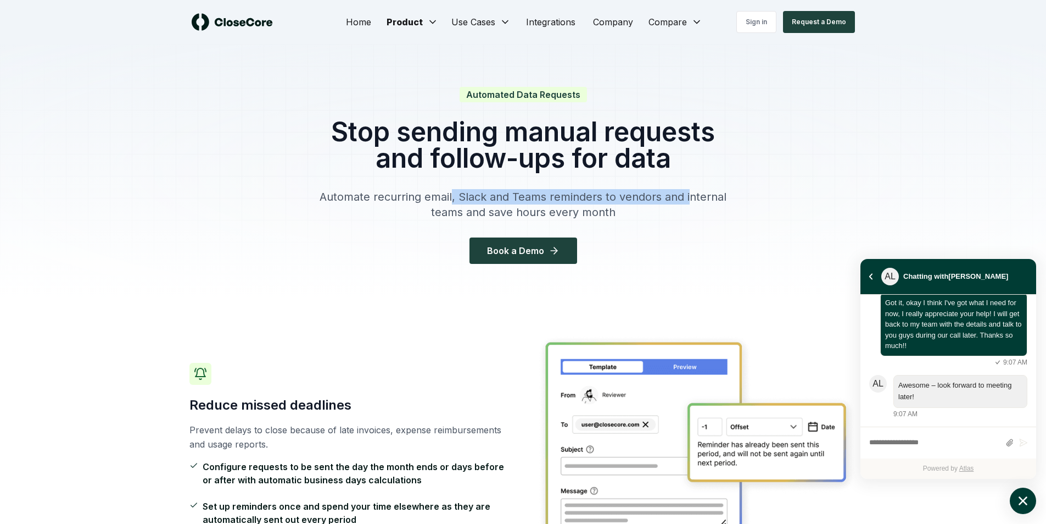
click at [690, 204] on p "Automate recurring email, Slack and Teams reminders to vendors and internal tea…" at bounding box center [524, 204] width 422 height 31
click at [705, 200] on p "Automate recurring email, Slack and Teams reminders to vendors and internal tea…" at bounding box center [524, 204] width 422 height 31
drag, startPoint x: 486, startPoint y: 214, endPoint x: 600, endPoint y: 219, distance: 114.9
click at [593, 219] on p "Automate recurring email, Slack and Teams reminders to vendors and internal tea…" at bounding box center [524, 204] width 422 height 31
click at [614, 215] on p "Automate recurring email, Slack and Teams reminders to vendors and internal tea…" at bounding box center [524, 204] width 422 height 31
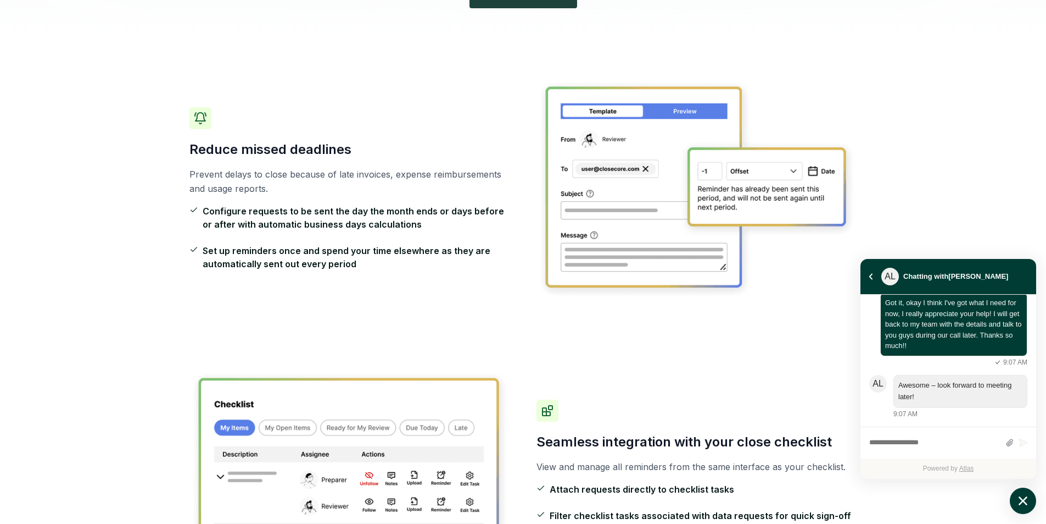
scroll to position [275, 0]
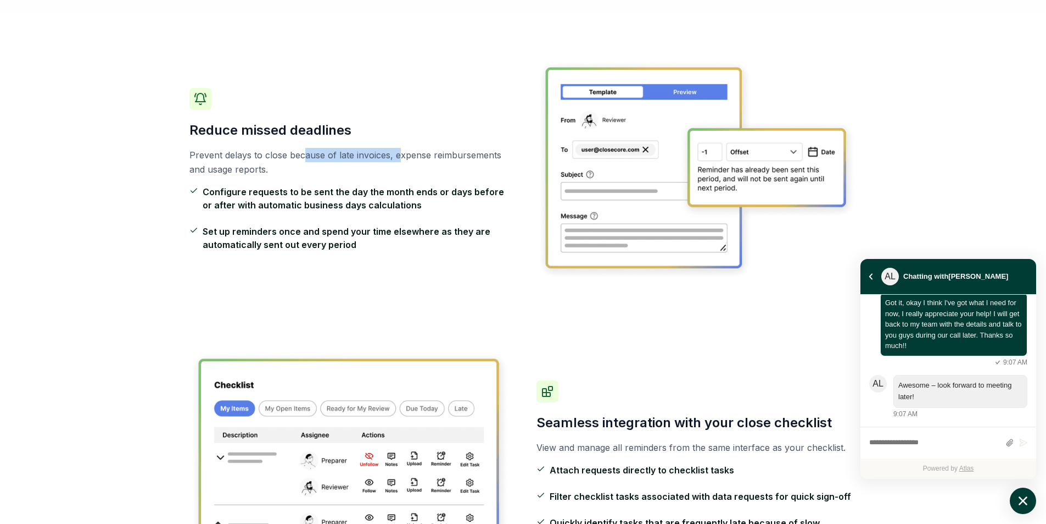
drag, startPoint x: 305, startPoint y: 149, endPoint x: 426, endPoint y: 163, distance: 121.6
click at [426, 163] on p "Prevent delays to close because of late invoices, expense reimbursements and us…" at bounding box center [350, 162] width 321 height 29
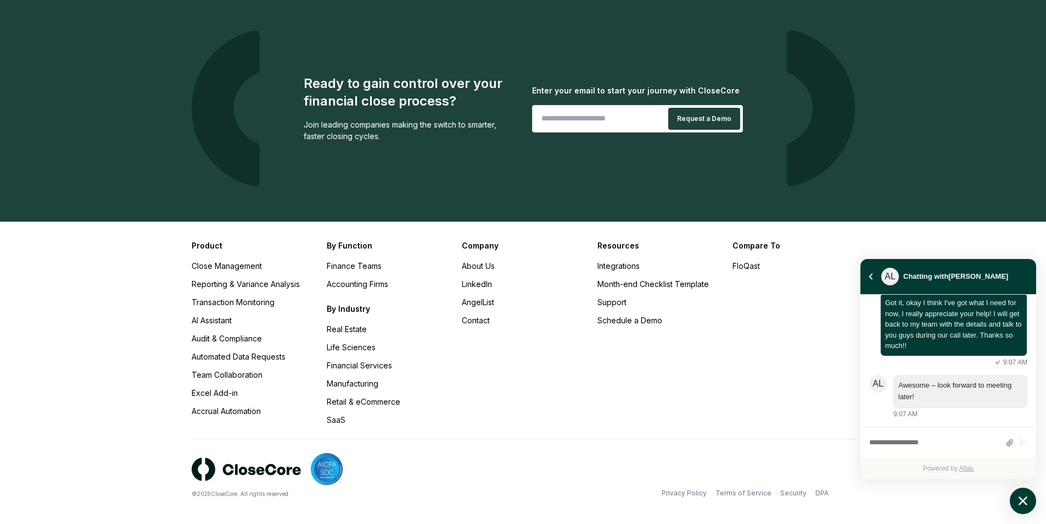
scroll to position [1183, 0]
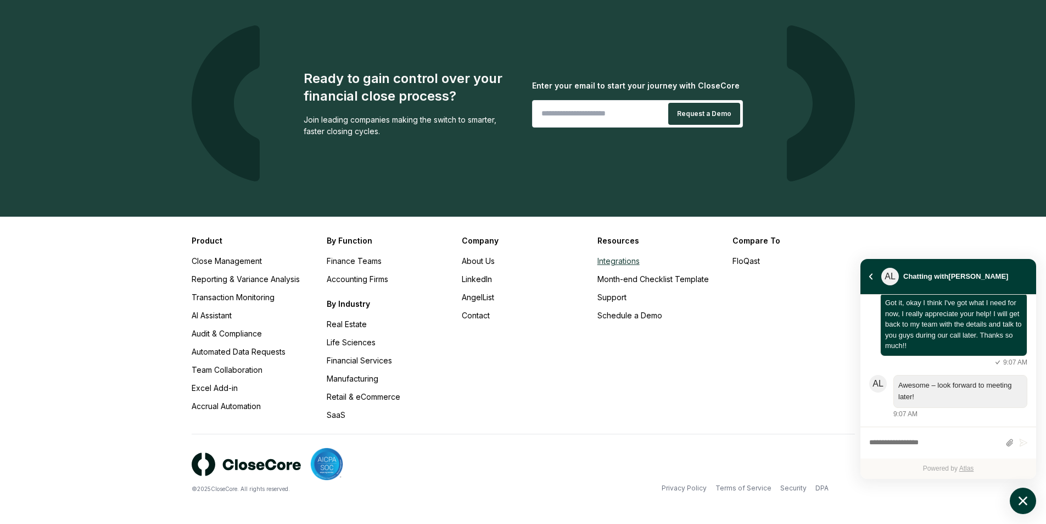
click at [626, 262] on link "Integrations" at bounding box center [619, 260] width 42 height 9
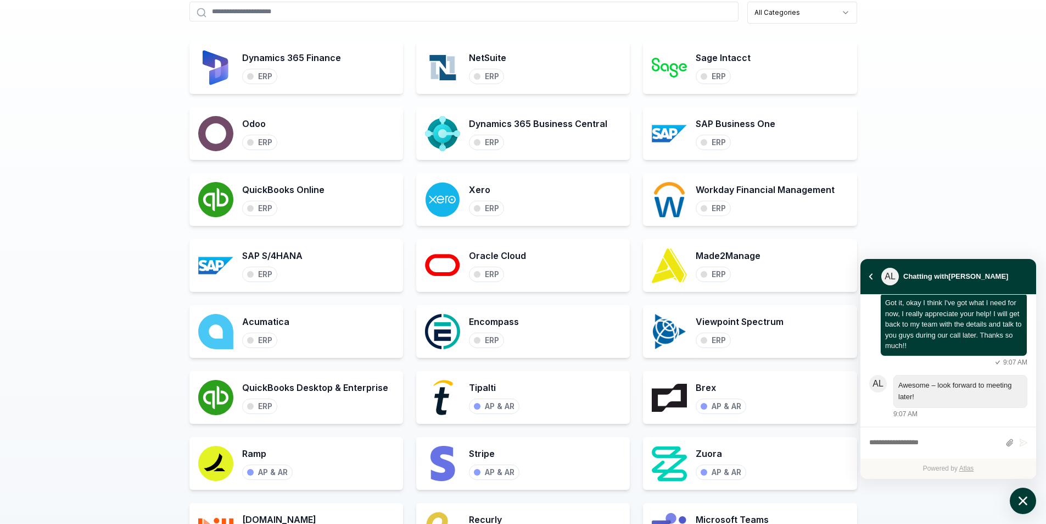
scroll to position [549, 0]
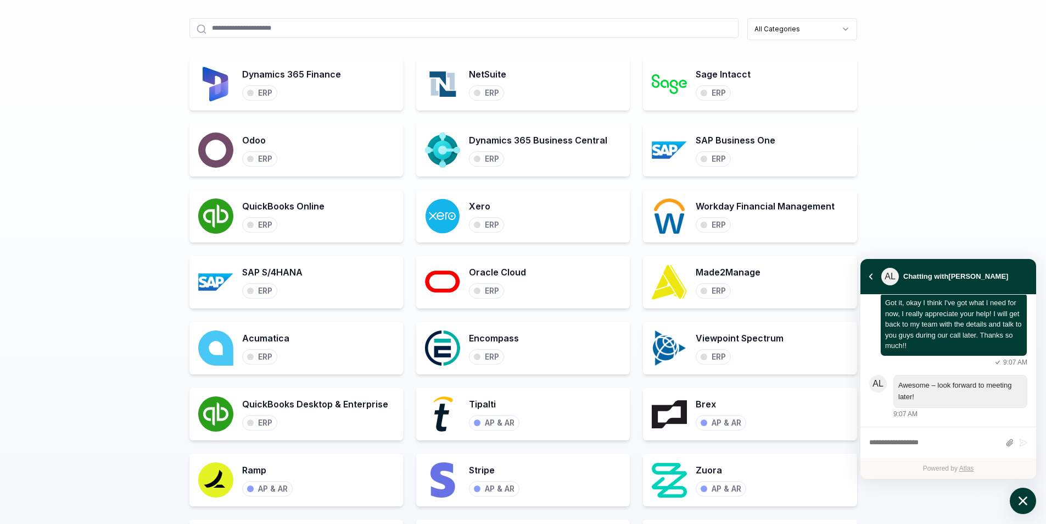
drag, startPoint x: 97, startPoint y: 256, endPoint x: 103, endPoint y: 255, distance: 6.1
click at [98, 255] on div "All Categories Dynamics 365 Finance ERP NetSuite ERP Sage Intacct ERP Odoo ERP …" at bounding box center [523, 394] width 1046 height 822
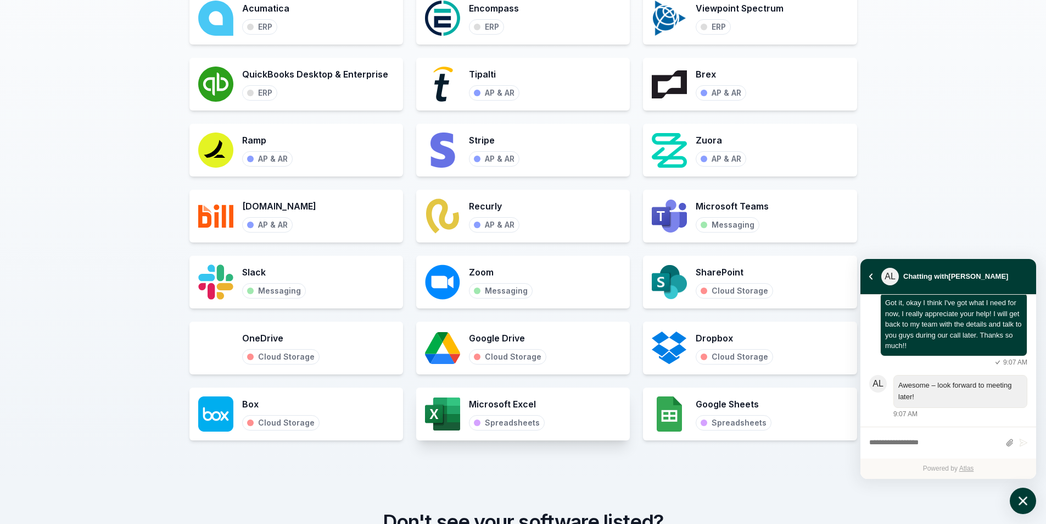
scroll to position [1154, 0]
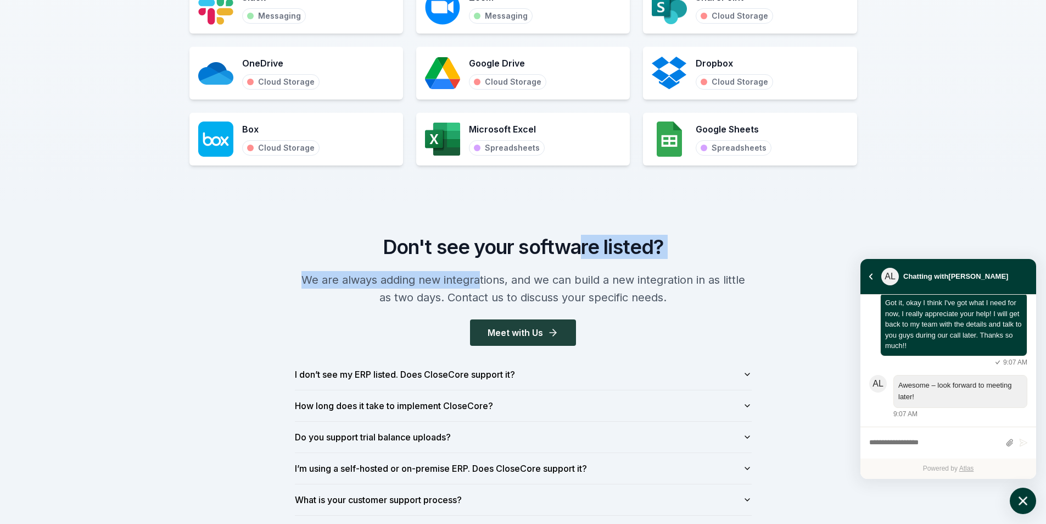
drag, startPoint x: 480, startPoint y: 265, endPoint x: 594, endPoint y: 248, distance: 115.5
click at [586, 249] on div "Don't see your software listed? We are always adding new integrations, and we c…" at bounding box center [523, 376] width 492 height 280
click at [594, 248] on h2 "Don't see your software listed?" at bounding box center [523, 247] width 457 height 22
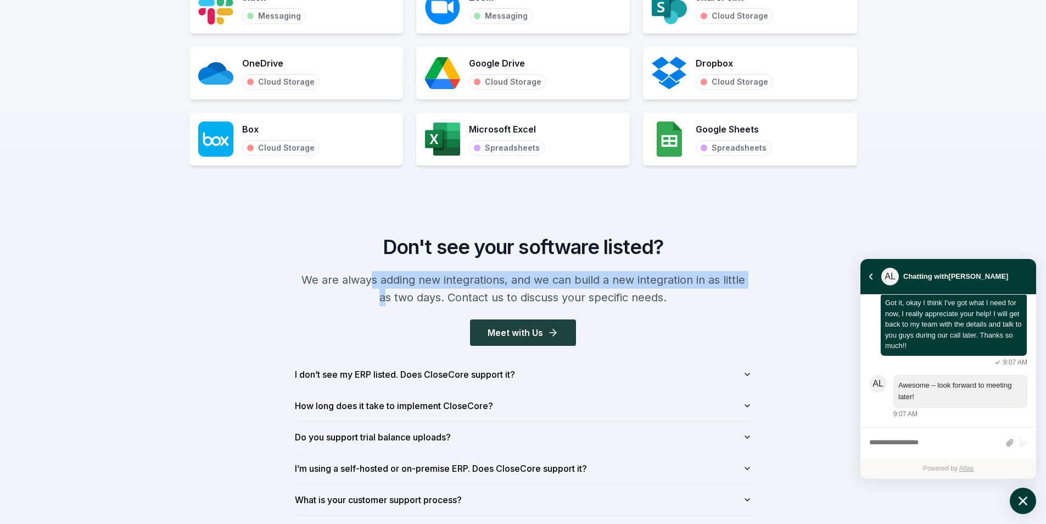
drag, startPoint x: 481, startPoint y: 292, endPoint x: 749, endPoint y: 279, distance: 268.9
click at [749, 279] on p "We are always adding new integrations, and we can build a new integration in as…" at bounding box center [523, 288] width 457 height 35
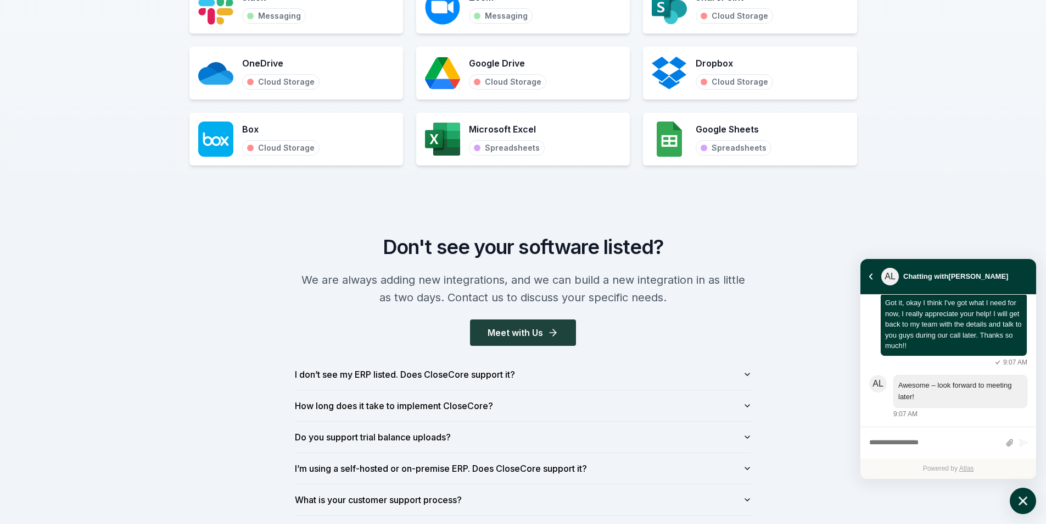
click at [749, 279] on p "We are always adding new integrations, and we can build a new integration in as…" at bounding box center [523, 288] width 457 height 35
drag, startPoint x: 510, startPoint y: 302, endPoint x: 577, endPoint y: 298, distance: 66.6
click at [577, 298] on p "We are always adding new integrations, and we can build a new integration in as…" at bounding box center [523, 288] width 457 height 35
click at [593, 299] on p "We are always adding new integrations, and we can build a new integration in as…" at bounding box center [523, 288] width 457 height 35
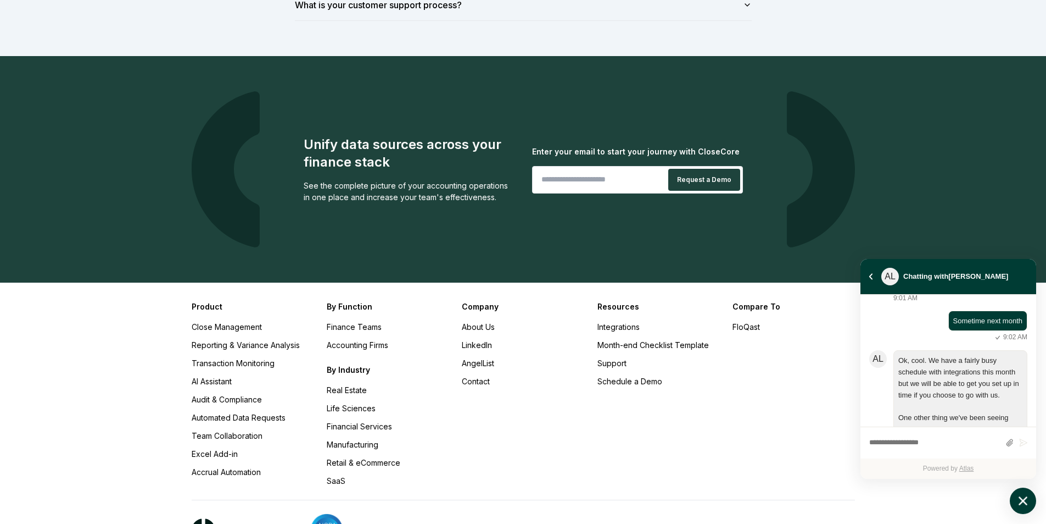
scroll to position [1289, 0]
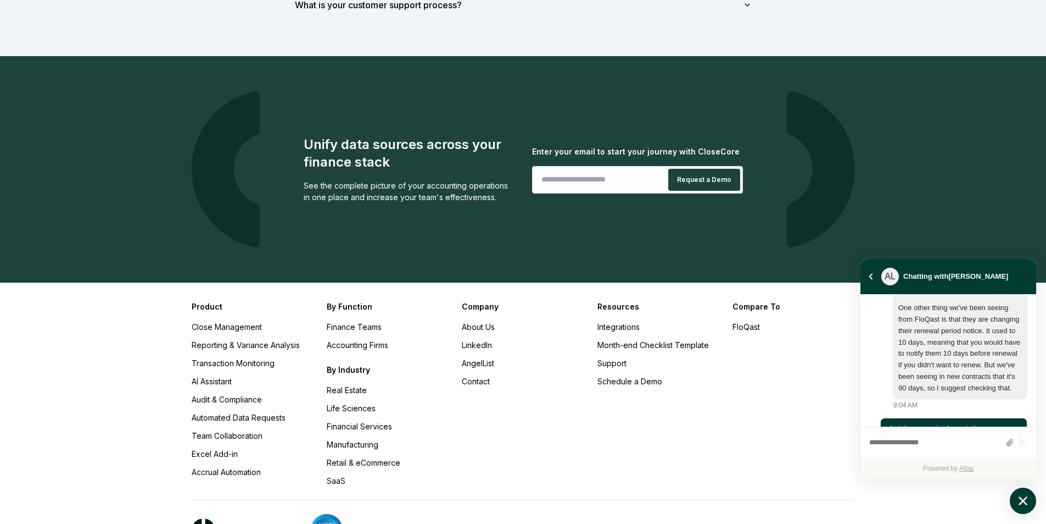
click at [448, 457] on li "Retail & eCommerce" at bounding box center [388, 462] width 122 height 12
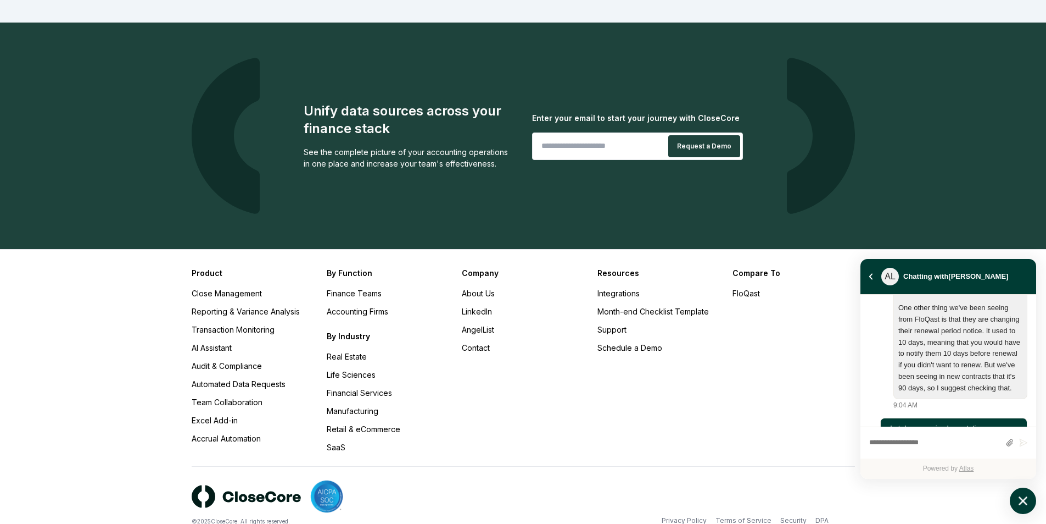
scroll to position [1714, 0]
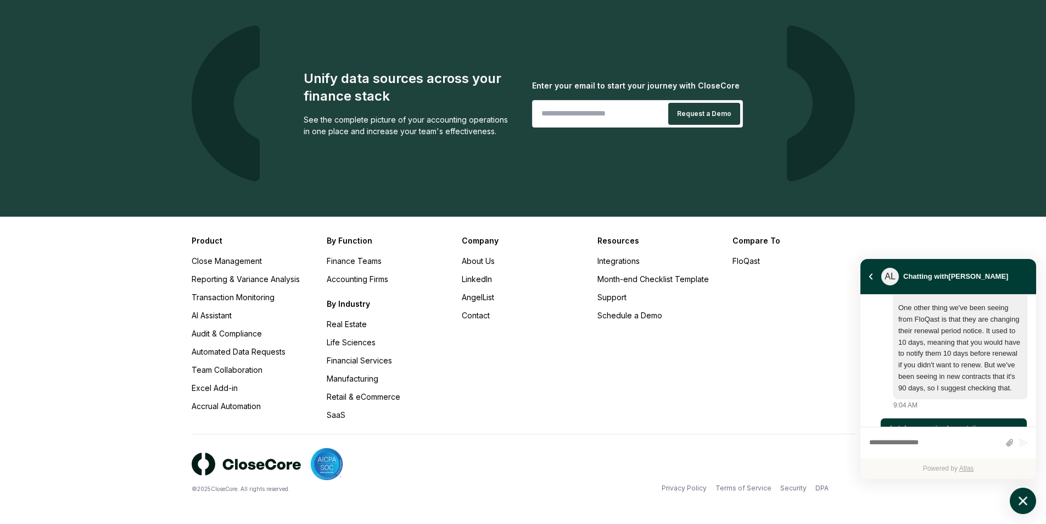
click at [417, 437] on div "© 2025 CloseCore. All rights reserved. Privacy Policy Terms of Service Security…" at bounding box center [524, 469] width 664 height 73
click at [611, 292] on link "Support" at bounding box center [612, 296] width 29 height 9
click at [475, 263] on link "About Us" at bounding box center [478, 260] width 33 height 9
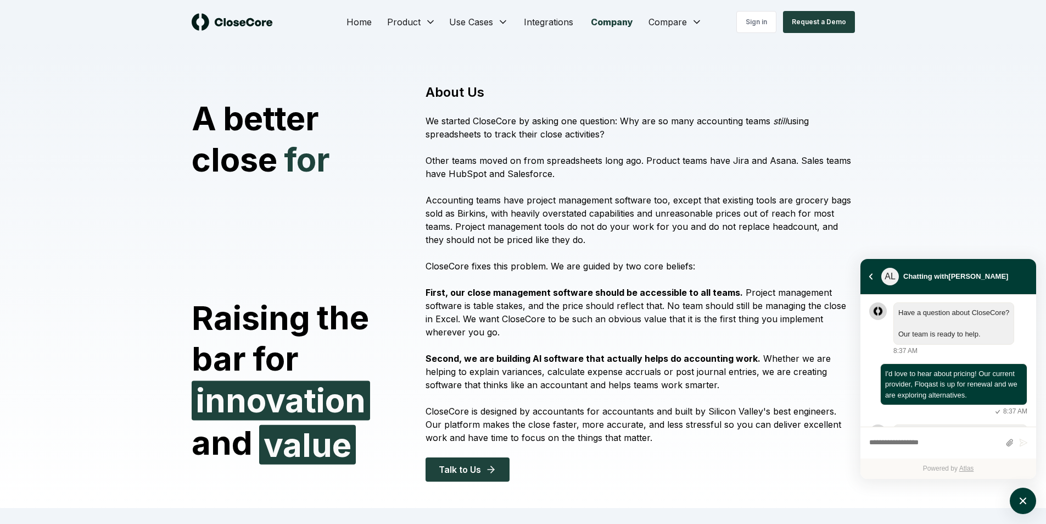
scroll to position [1883, 0]
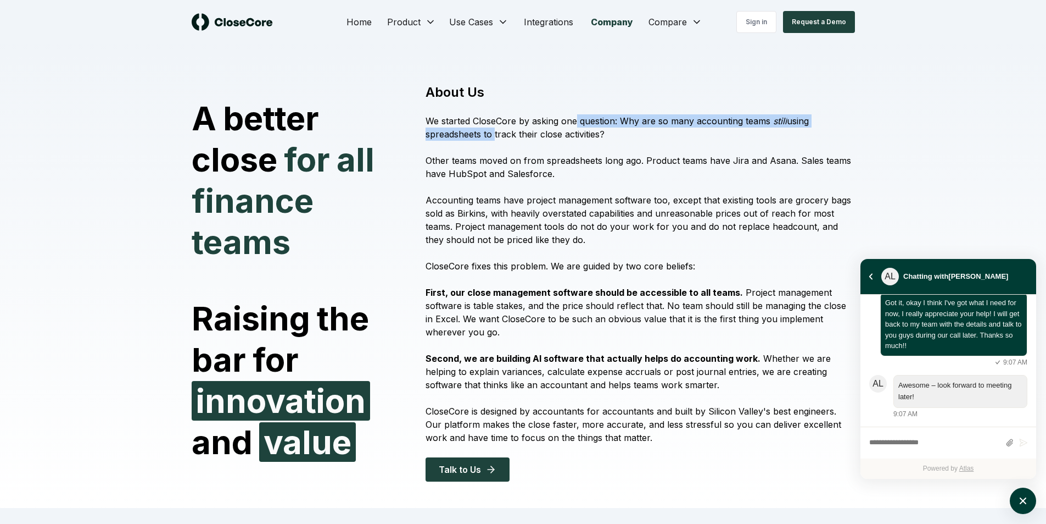
drag, startPoint x: 492, startPoint y: 133, endPoint x: 579, endPoint y: 125, distance: 87.7
click at [579, 125] on p "We started CloseCore by asking one question: Why are so many accounting teams s…" at bounding box center [640, 127] width 429 height 26
click at [599, 170] on p "Other teams moved on from spreadsheets long ago. Product teams have Jira and As…" at bounding box center [640, 167] width 429 height 26
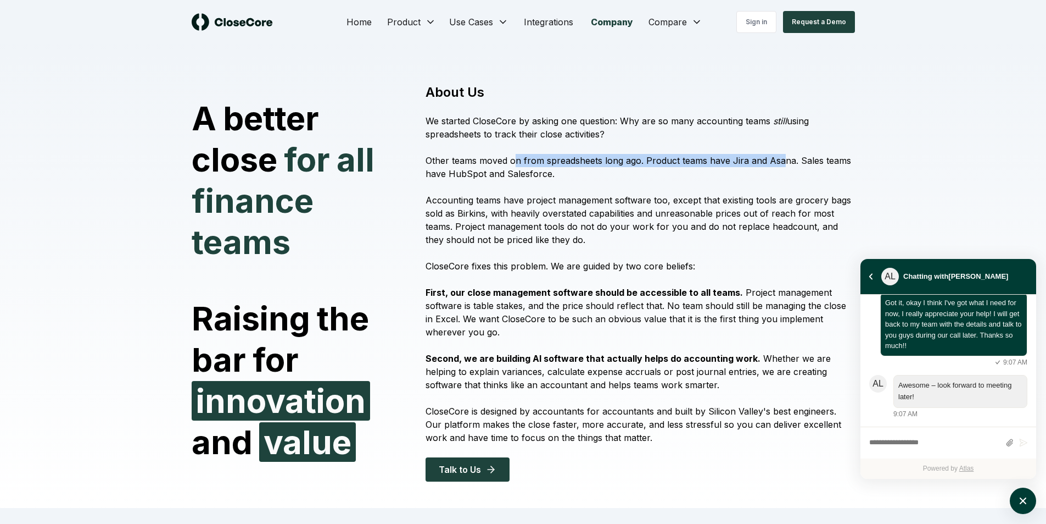
drag, startPoint x: 531, startPoint y: 157, endPoint x: 783, endPoint y: 154, distance: 252.7
click at [783, 154] on p "Other teams moved on from spreadsheets long ago. Product teams have Jira and As…" at bounding box center [640, 167] width 429 height 26
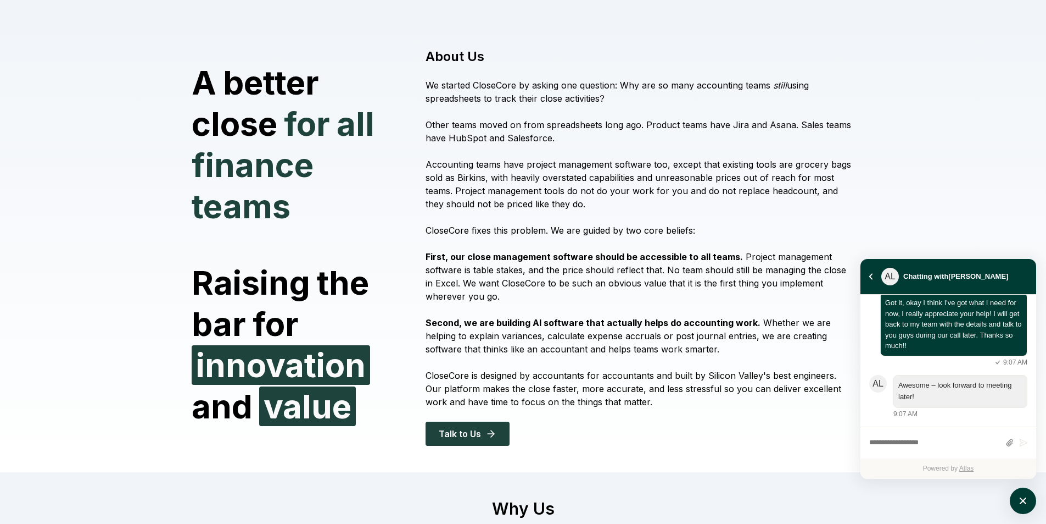
scroll to position [55, 0]
